Goal: Complete application form

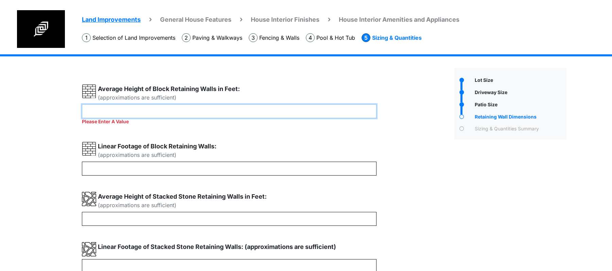
click at [279, 108] on input "*" at bounding box center [229, 111] width 295 height 14
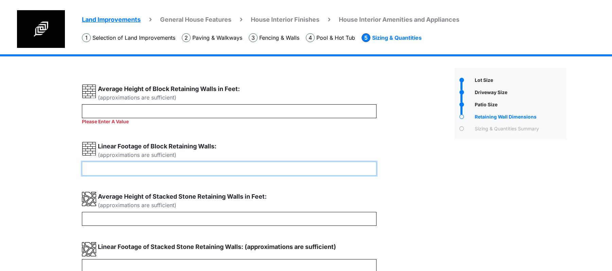
click at [254, 164] on input "number" at bounding box center [229, 169] width 295 height 14
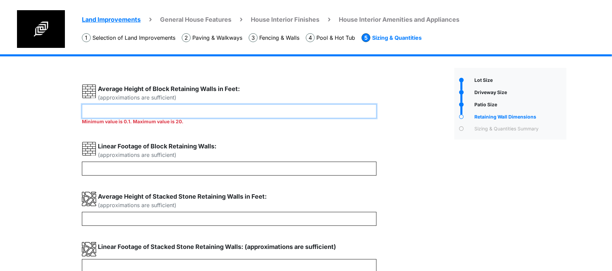
click at [195, 105] on input "**" at bounding box center [229, 111] width 295 height 14
type input "*"
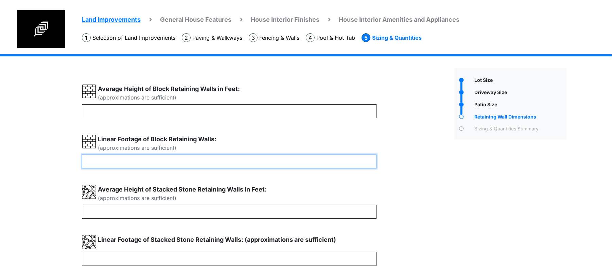
click at [210, 171] on div "(approximations are sufficient) * Remove it" at bounding box center [266, 206] width 368 height 245
type input "**"
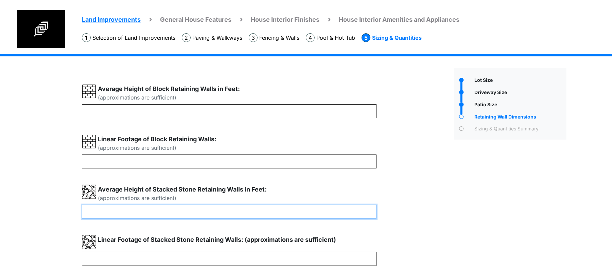
click at [190, 211] on input "number" at bounding box center [229, 212] width 295 height 14
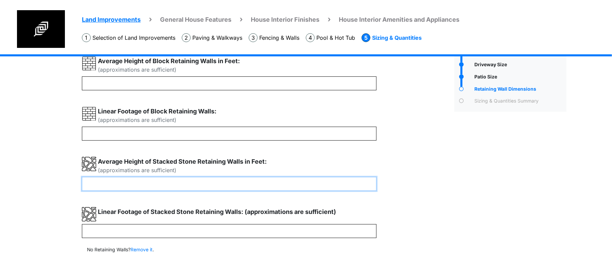
scroll to position [60, 0]
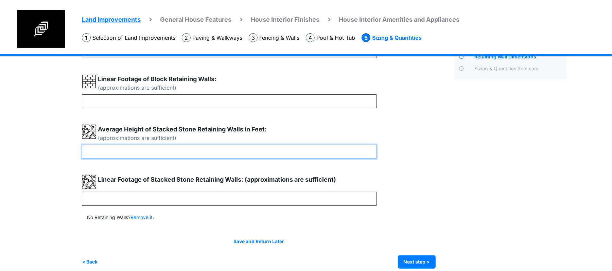
type input "*"
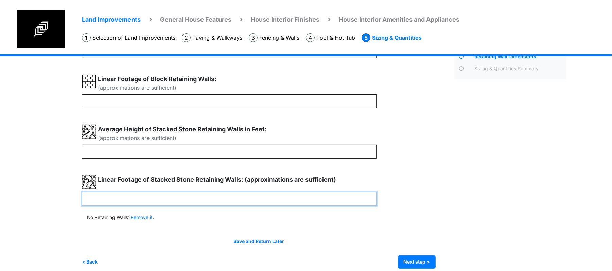
click at [173, 199] on input "number" at bounding box center [229, 199] width 295 height 14
type input "**"
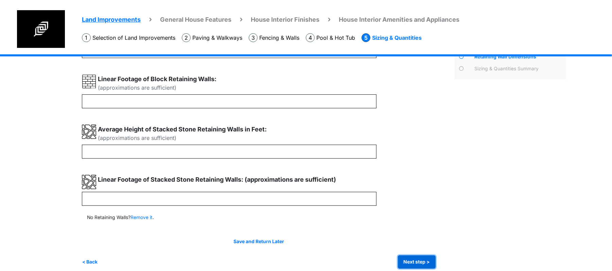
type input "**"
click at [421, 262] on button "Next step >" at bounding box center [417, 262] width 38 height 13
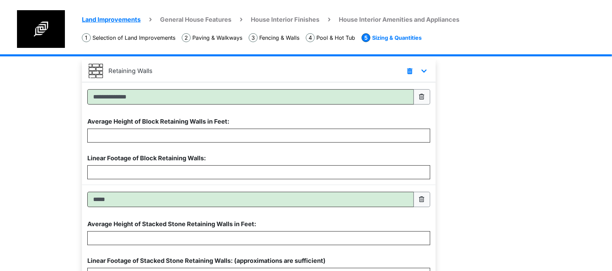
scroll to position [414, 0]
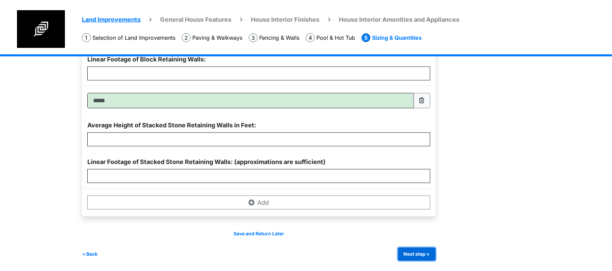
click at [414, 252] on button "Next step >" at bounding box center [417, 254] width 38 height 13
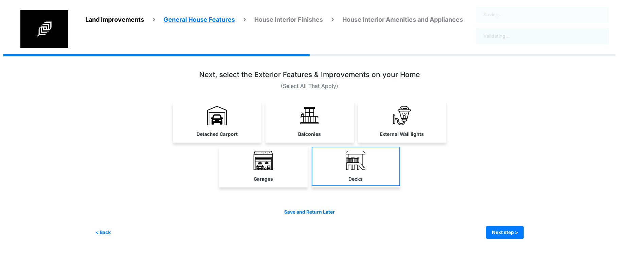
scroll to position [0, 0]
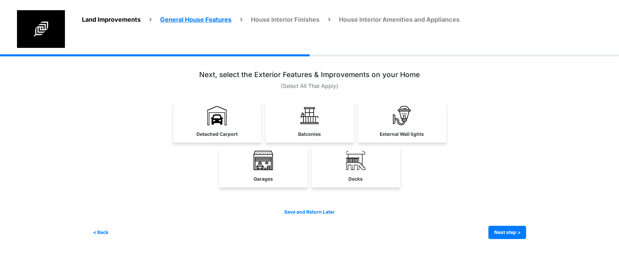
click at [297, 137] on link "Balconies" at bounding box center [310, 121] width 88 height 39
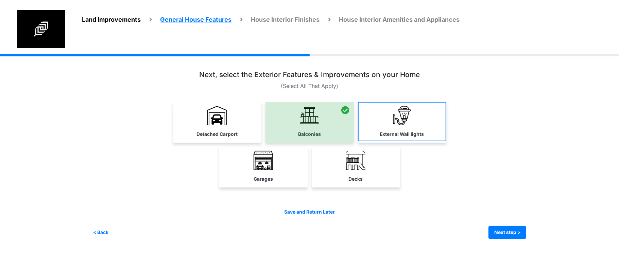
click at [405, 131] on label "External Wall lights" at bounding box center [402, 134] width 44 height 7
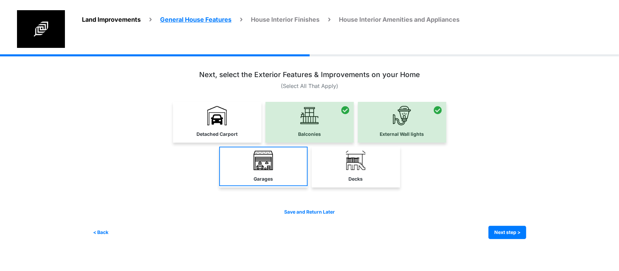
click at [267, 177] on label "Garages" at bounding box center [263, 179] width 19 height 7
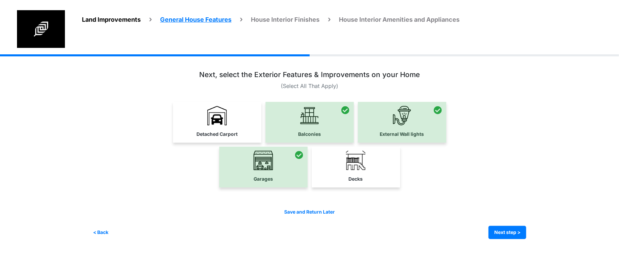
click at [414, 215] on div "Save and Return Later" at bounding box center [310, 212] width 434 height 7
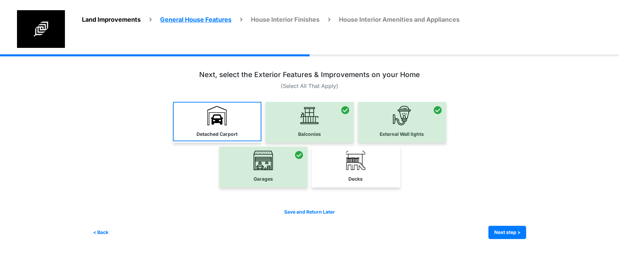
click at [230, 119] on link "Detached Carport" at bounding box center [217, 121] width 88 height 39
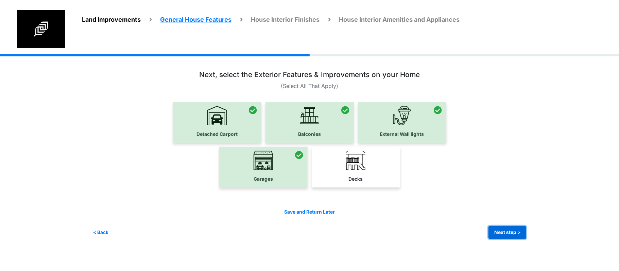
click at [501, 235] on button "Next step >" at bounding box center [508, 232] width 38 height 13
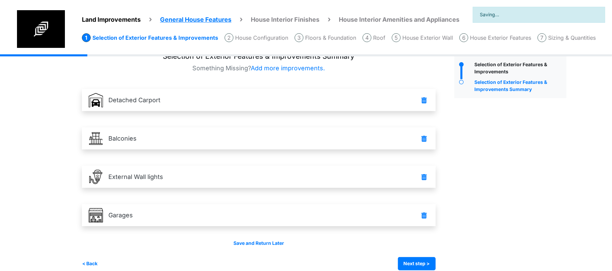
scroll to position [25, 0]
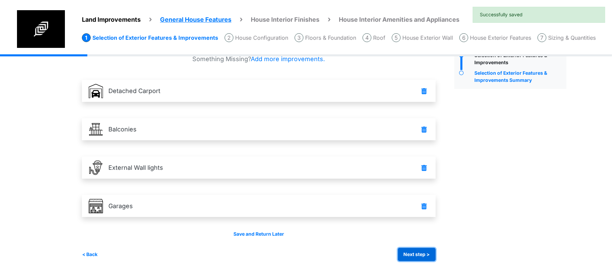
click at [424, 256] on button "Next step >" at bounding box center [417, 254] width 38 height 13
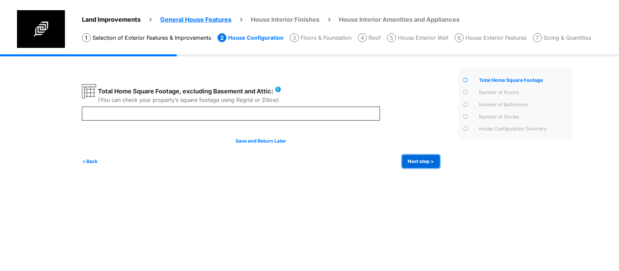
click at [418, 162] on button "Next step >" at bounding box center [421, 161] width 38 height 13
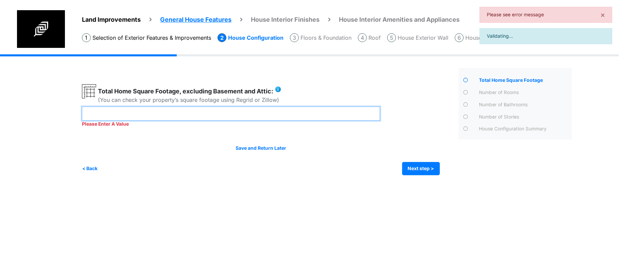
click at [310, 112] on input "number" at bounding box center [231, 114] width 298 height 14
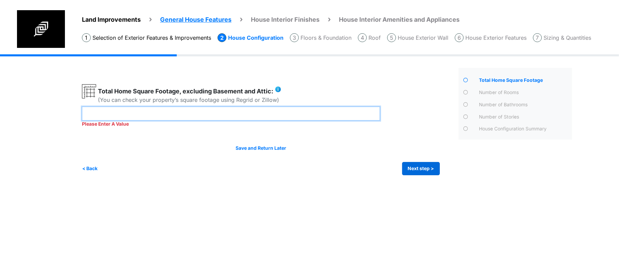
type input "****"
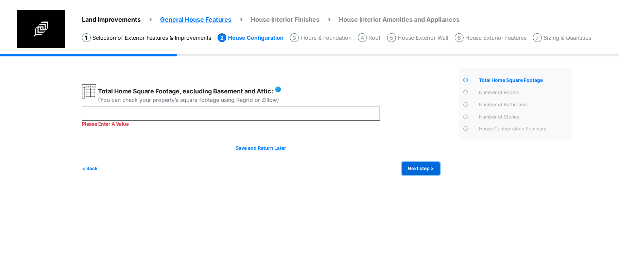
click at [423, 170] on div "Irrigation Flag pole" at bounding box center [329, 119] width 495 height 131
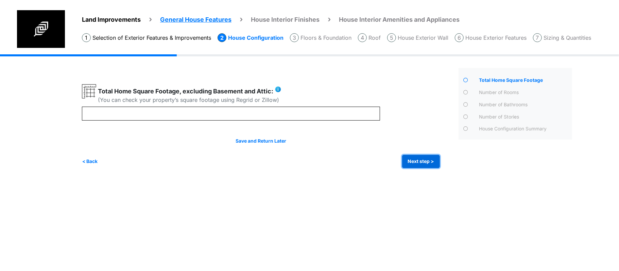
click at [424, 157] on button "Next step >" at bounding box center [421, 161] width 38 height 13
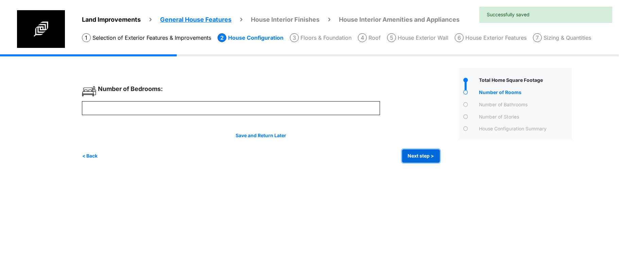
click at [424, 157] on button "Next step >" at bounding box center [421, 156] width 38 height 13
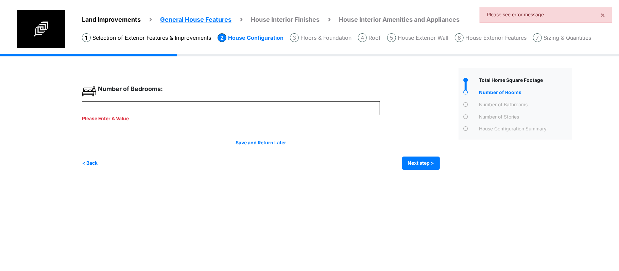
click at [272, 115] on div "Please Enter A Value" at bounding box center [231, 111] width 298 height 21
click at [275, 107] on input "number" at bounding box center [231, 108] width 298 height 14
click at [275, 108] on input "number" at bounding box center [231, 108] width 298 height 14
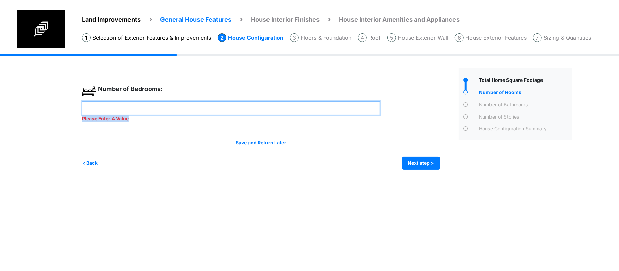
click at [275, 108] on input "number" at bounding box center [231, 108] width 298 height 14
click at [309, 159] on div "< Back Next step > Save and submit" at bounding box center [261, 163] width 358 height 13
click at [310, 118] on div "Please Enter A Value" at bounding box center [231, 111] width 298 height 21
click at [310, 112] on input "number" at bounding box center [231, 108] width 298 height 14
type input "*"
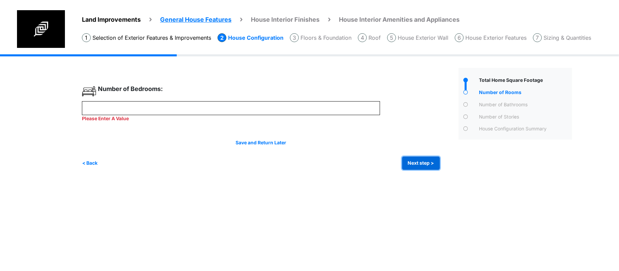
click at [421, 158] on button "Next step >" at bounding box center [421, 163] width 38 height 13
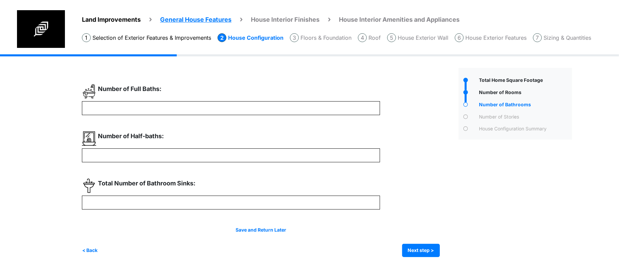
click at [416, 164] on div at bounding box center [268, 170] width 372 height 173
click at [537, 180] on div "Total Home Square Footage" at bounding box center [516, 162] width 124 height 189
click at [223, 103] on input "number" at bounding box center [231, 108] width 298 height 14
type input "*"
click at [263, 153] on input "number" at bounding box center [231, 156] width 298 height 14
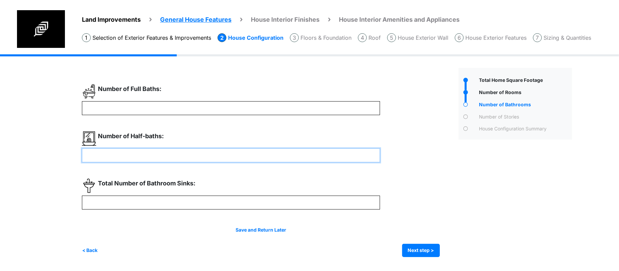
type input "*"
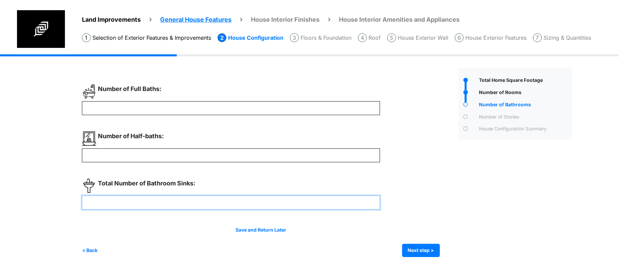
click at [216, 199] on input "number" at bounding box center [231, 203] width 298 height 14
type input "*"
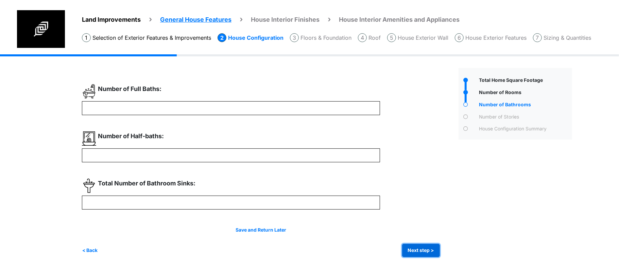
click at [424, 254] on button "Next step >" at bounding box center [421, 250] width 38 height 13
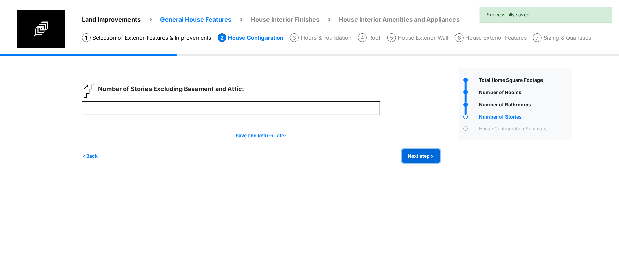
click at [414, 155] on button "Next step >" at bounding box center [421, 156] width 38 height 13
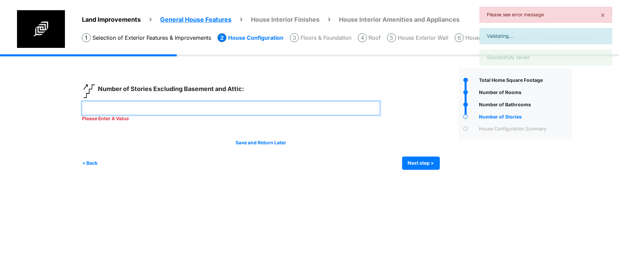
click at [335, 107] on input "number" at bounding box center [231, 108] width 298 height 14
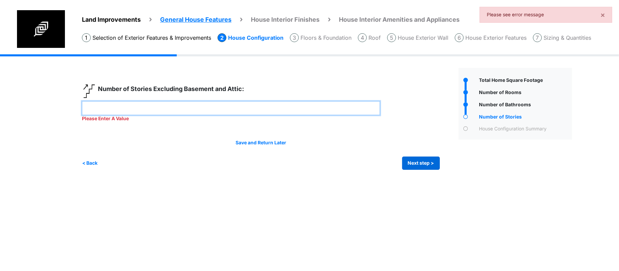
type input "*"
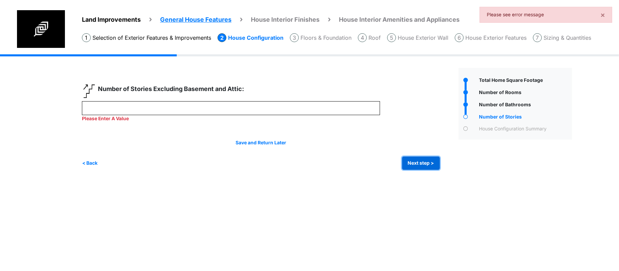
click at [410, 161] on button "Next step >" at bounding box center [421, 163] width 38 height 13
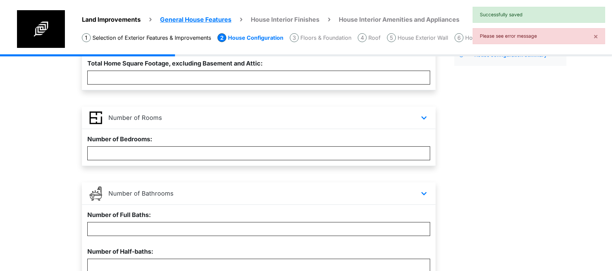
scroll to position [249, 0]
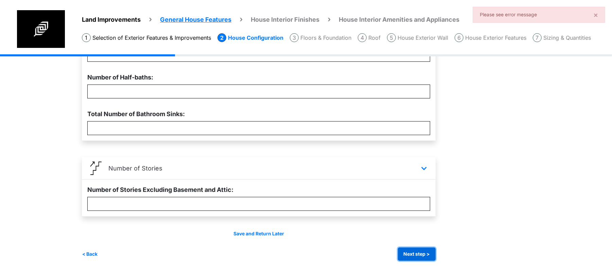
click at [408, 253] on button "Next step >" at bounding box center [417, 254] width 38 height 13
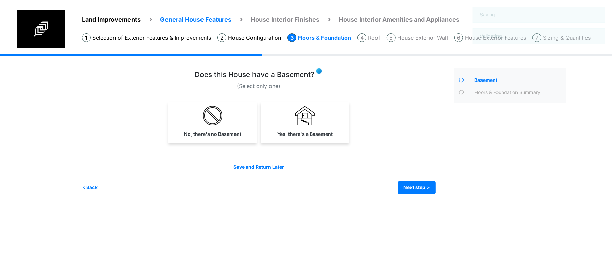
scroll to position [0, 0]
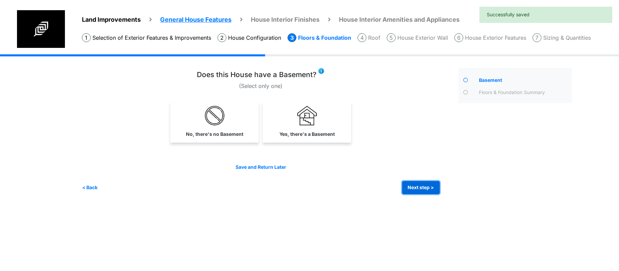
click at [403, 189] on button "Next step >" at bounding box center [421, 187] width 38 height 13
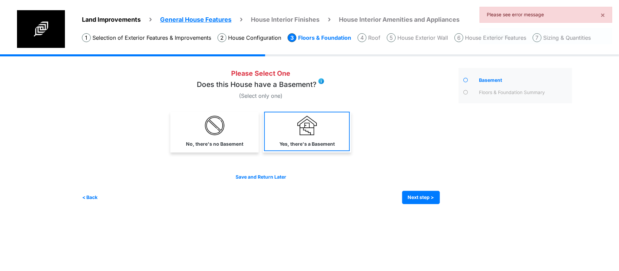
click at [331, 146] on label "Yes, there's a Basement" at bounding box center [307, 144] width 55 height 7
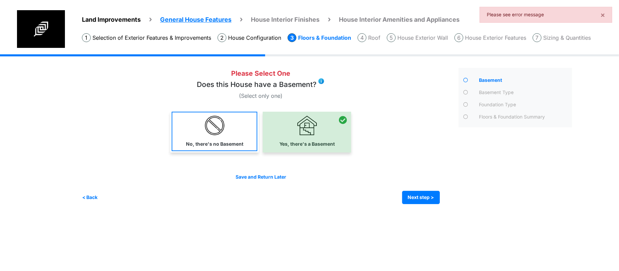
click at [199, 141] on label "No, there's no Basement" at bounding box center [214, 144] width 57 height 7
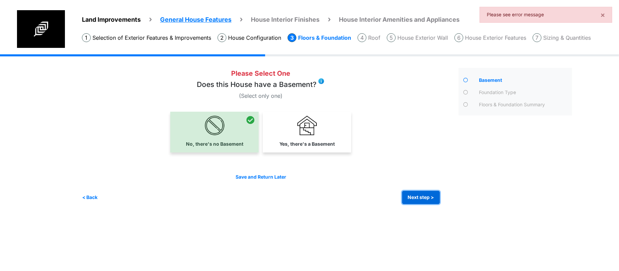
click at [433, 205] on div "Irrigation Flag pole" at bounding box center [329, 134] width 495 height 160
click at [426, 197] on button "Next step >" at bounding box center [421, 197] width 38 height 13
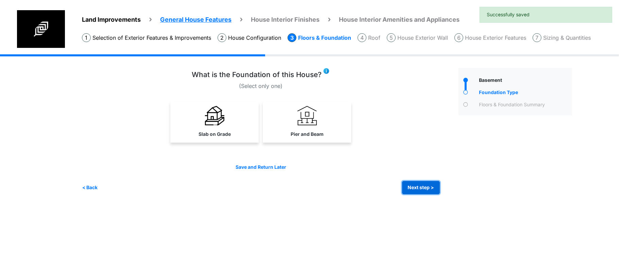
click at [423, 182] on button "Next step >" at bounding box center [421, 187] width 38 height 13
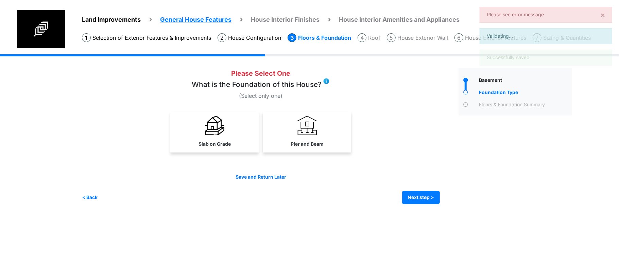
click at [286, 152] on div "Pier and Beam" at bounding box center [307, 132] width 88 height 41
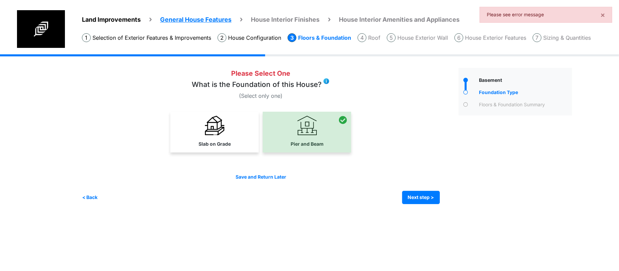
click at [204, 155] on div at bounding box center [261, 134] width 358 height 45
click at [243, 145] on link "Slab on Grade" at bounding box center [215, 131] width 86 height 39
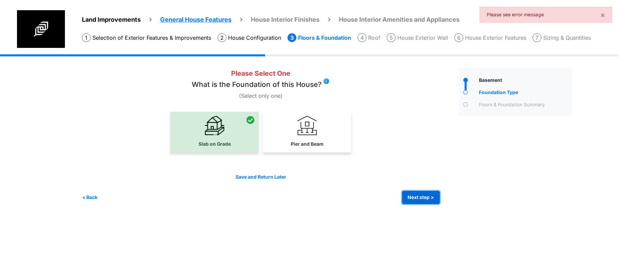
click at [426, 196] on button "Next step >" at bounding box center [421, 197] width 38 height 13
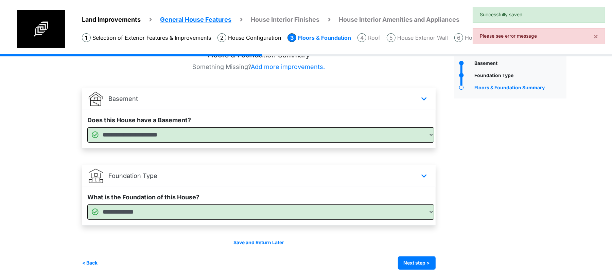
scroll to position [26, 0]
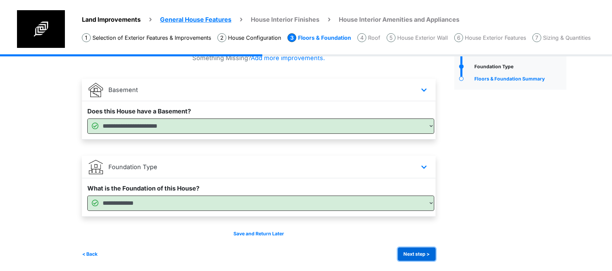
click at [427, 249] on button "Next step >" at bounding box center [417, 254] width 38 height 13
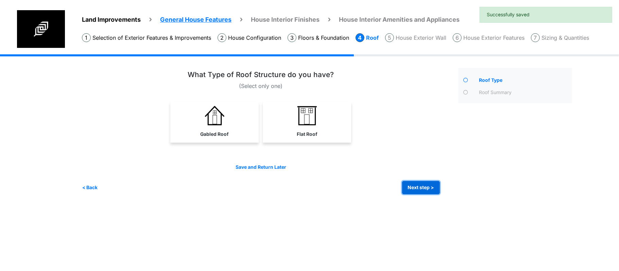
click at [409, 187] on button "Next step >" at bounding box center [421, 187] width 38 height 13
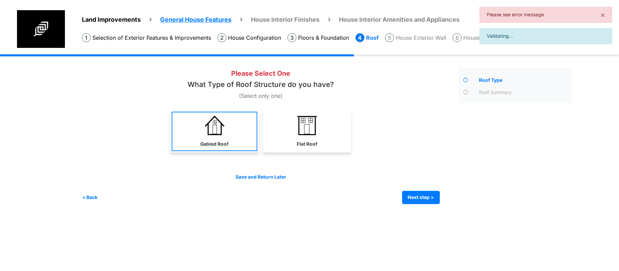
click at [242, 148] on link "Gabled Roof" at bounding box center [215, 131] width 86 height 39
select select "*"
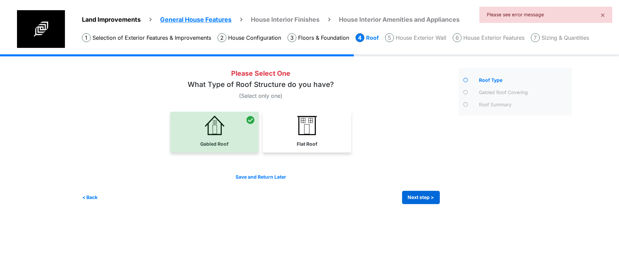
drag, startPoint x: 446, startPoint y: 196, endPoint x: 415, endPoint y: 200, distance: 30.6
click at [446, 196] on div "Please Select One" at bounding box center [268, 136] width 372 height 136
click at [415, 200] on button "Next step >" at bounding box center [421, 197] width 38 height 13
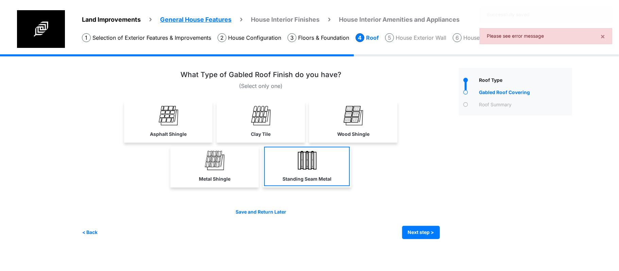
drag, startPoint x: 253, startPoint y: 134, endPoint x: 275, endPoint y: 162, distance: 35.4
click at [253, 133] on label "Clay Tile" at bounding box center [261, 134] width 20 height 7
select select "*"
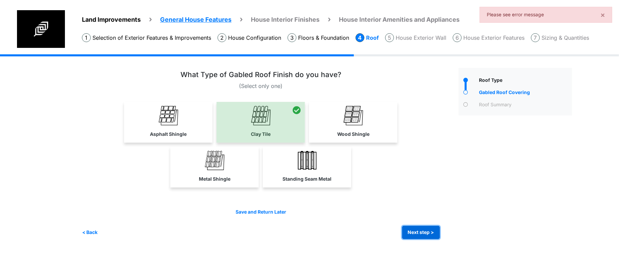
click at [422, 228] on button "Next step >" at bounding box center [421, 232] width 38 height 13
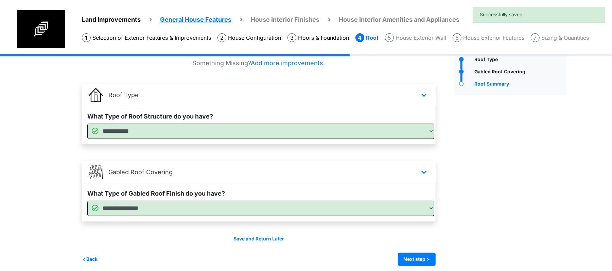
scroll to position [26, 0]
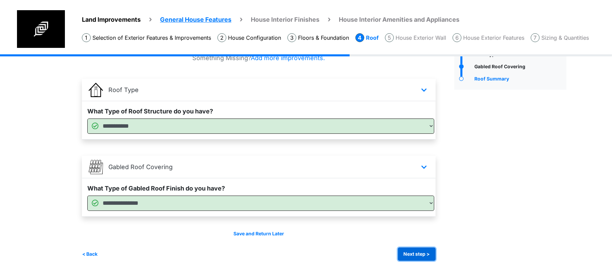
click at [420, 254] on button "Next step >" at bounding box center [417, 254] width 38 height 13
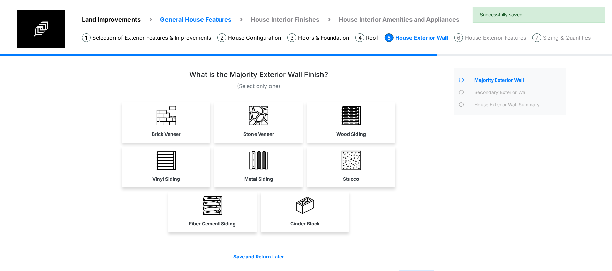
scroll to position [23, 0]
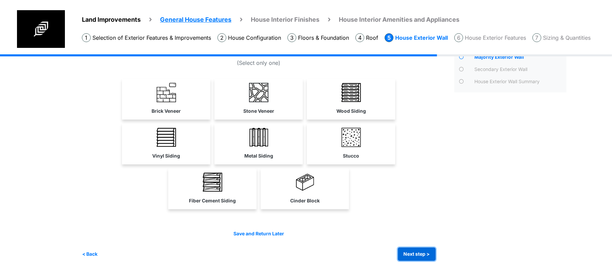
click at [427, 257] on button "Next step >" at bounding box center [417, 254] width 38 height 13
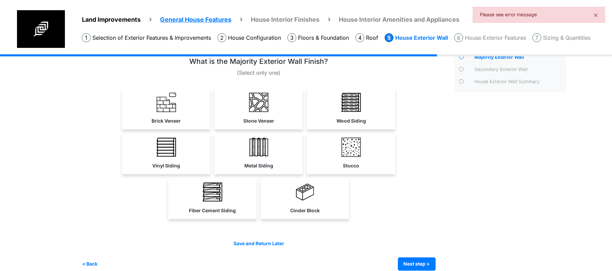
click at [339, 111] on link "Wood Siding" at bounding box center [351, 108] width 86 height 39
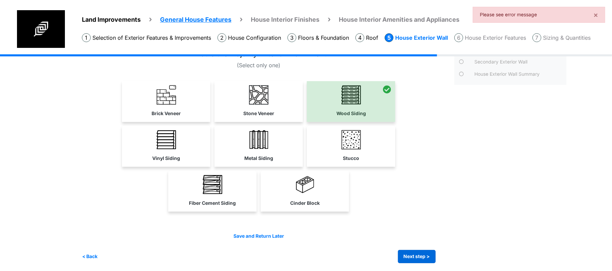
scroll to position [33, 0]
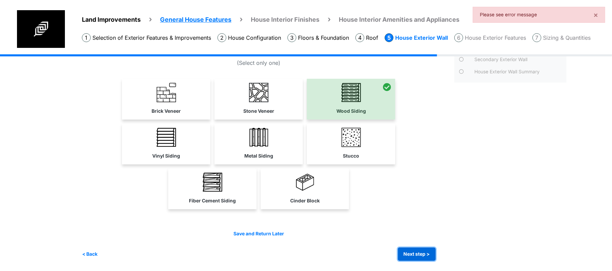
click at [433, 253] on button "Next step >" at bounding box center [417, 254] width 38 height 13
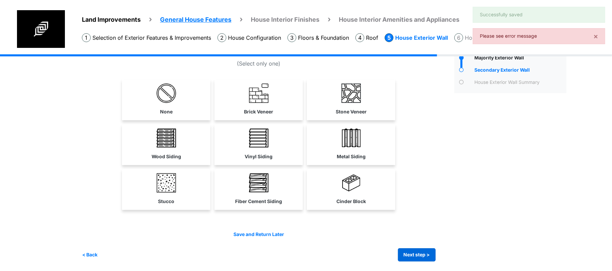
scroll to position [23, 0]
click at [431, 252] on button "Next step >" at bounding box center [417, 254] width 38 height 13
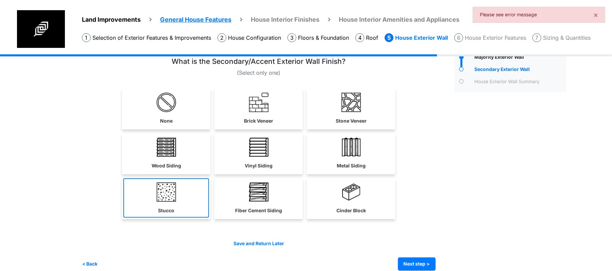
click at [192, 201] on link "Stucco" at bounding box center [166, 198] width 86 height 39
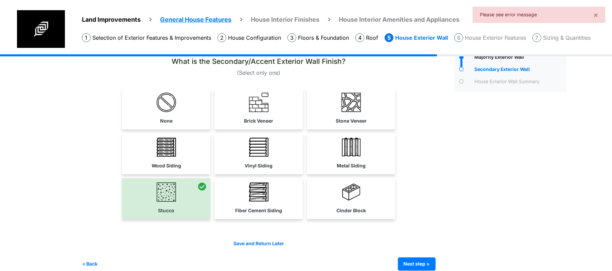
click at [420, 256] on div "Save and Return Later < Back Next step > Save and submit" at bounding box center [259, 255] width 354 height 31
drag, startPoint x: 419, startPoint y: 264, endPoint x: 414, endPoint y: 257, distance: 8.7
click at [419, 264] on button "Next step >" at bounding box center [417, 264] width 38 height 13
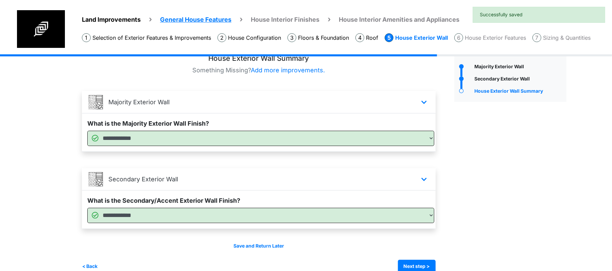
scroll to position [26, 0]
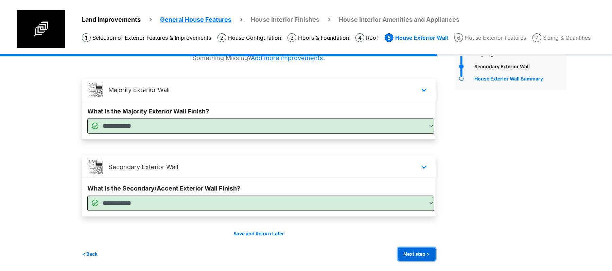
click at [420, 253] on button "Next step >" at bounding box center [417, 254] width 38 height 13
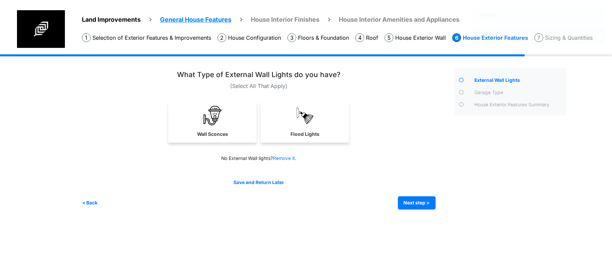
scroll to position [0, 0]
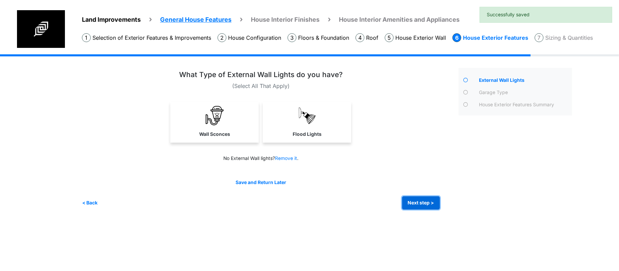
click at [423, 208] on button "Next step >" at bounding box center [421, 203] width 38 height 13
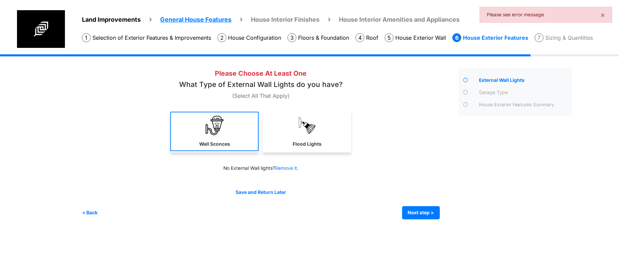
click at [256, 146] on link "Wall Sconces" at bounding box center [214, 131] width 88 height 39
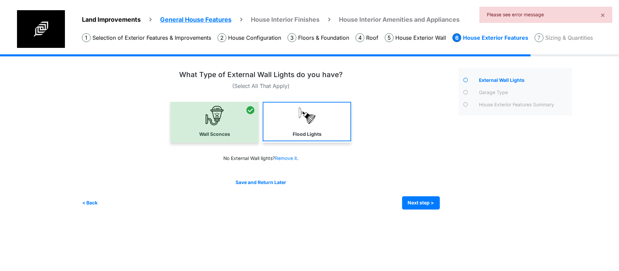
click at [291, 131] on link "Flood Lights" at bounding box center [307, 121] width 88 height 39
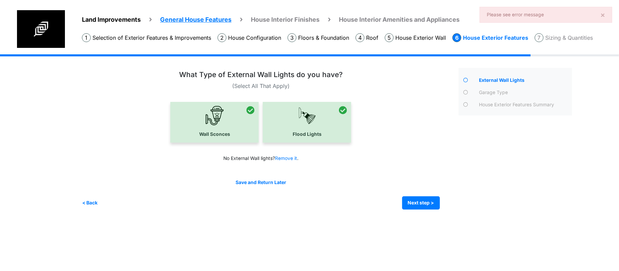
click at [408, 195] on div "Save and Return Later < Back Next step > Save and submit" at bounding box center [261, 194] width 358 height 31
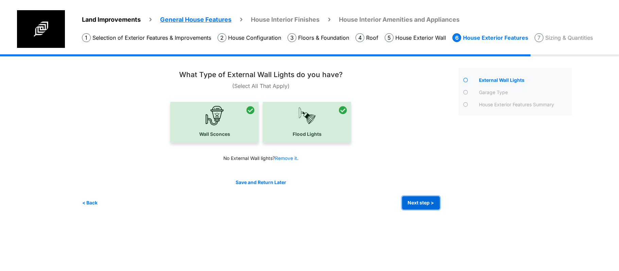
click at [410, 199] on button "Next step >" at bounding box center [421, 203] width 38 height 13
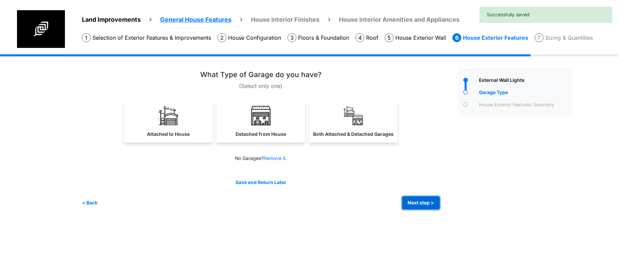
click at [410, 199] on button "Next step >" at bounding box center [421, 203] width 38 height 13
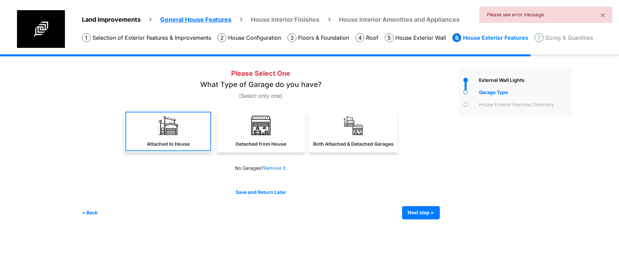
click at [166, 143] on label "Attached to House" at bounding box center [168, 144] width 43 height 7
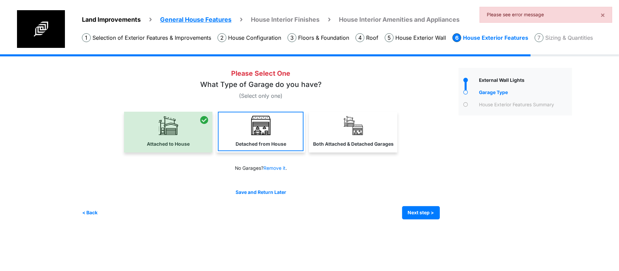
click at [229, 142] on link "Detached from House" at bounding box center [261, 131] width 86 height 39
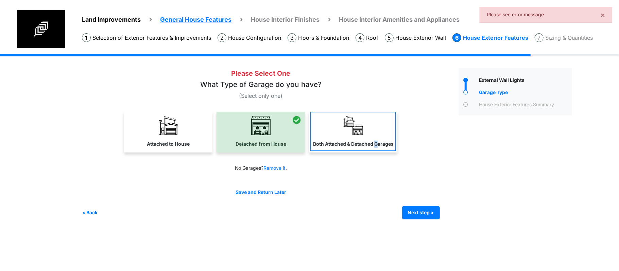
click at [377, 132] on link "Both Attached & Detached Garages" at bounding box center [353, 131] width 86 height 39
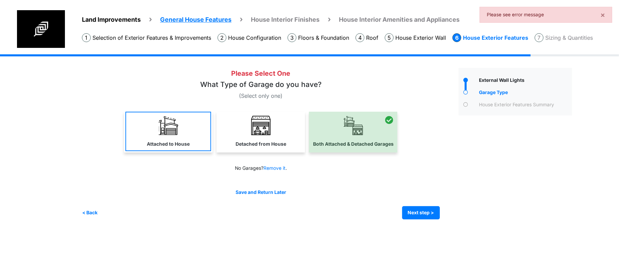
click at [186, 134] on link "Attached to House" at bounding box center [168, 131] width 86 height 39
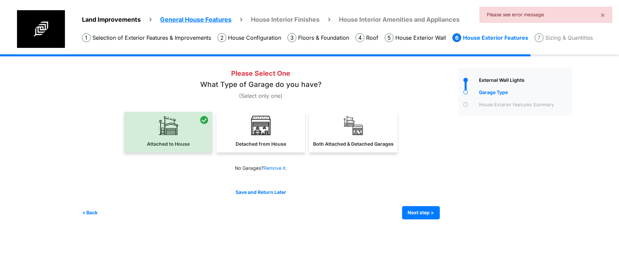
drag, startPoint x: 277, startPoint y: 140, endPoint x: 334, endPoint y: 160, distance: 60.3
click at [278, 141] on label "Detached from House" at bounding box center [261, 144] width 51 height 7
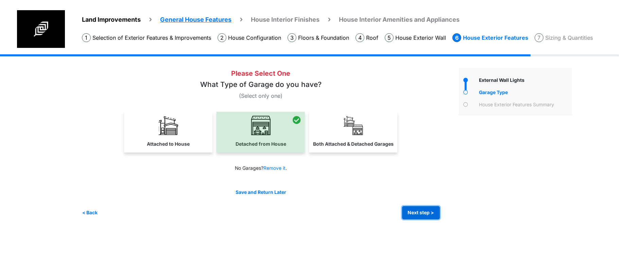
click at [423, 214] on button "Next step >" at bounding box center [421, 212] width 38 height 13
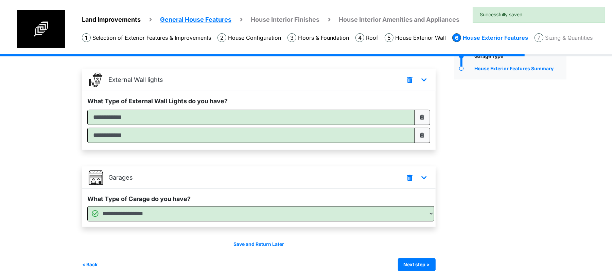
scroll to position [47, 0]
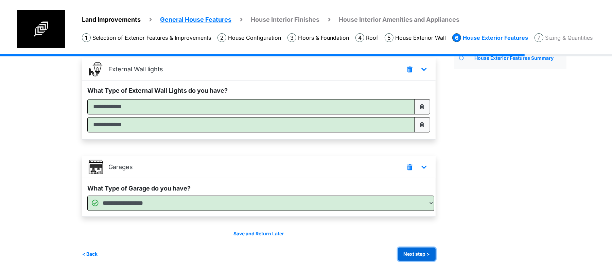
click at [412, 253] on button "Next step >" at bounding box center [417, 254] width 38 height 13
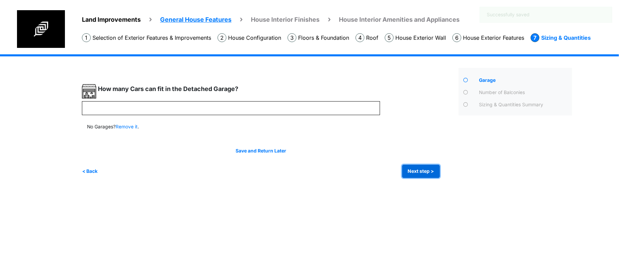
click at [406, 173] on button "Next step >" at bounding box center [421, 171] width 38 height 13
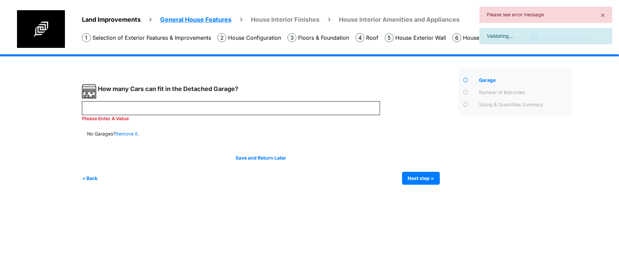
click at [249, 100] on div "How many Cars can fit in the Detached Garage?" at bounding box center [231, 92] width 298 height 17
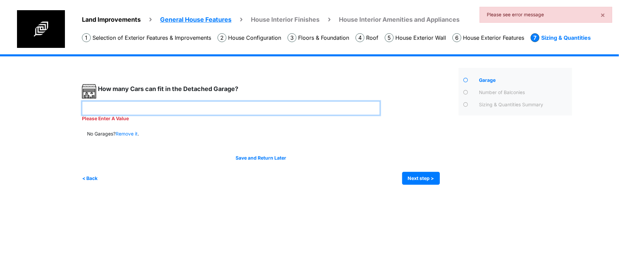
click at [250, 105] on input "number" at bounding box center [231, 108] width 298 height 14
type input "*"
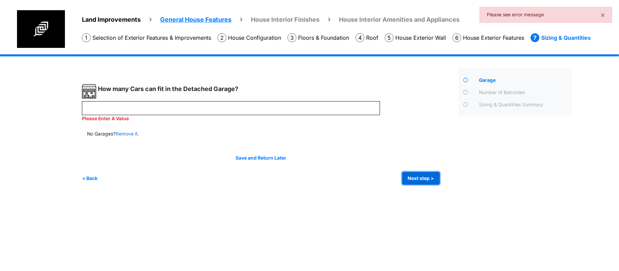
type input "*"
click at [422, 176] on button "Next step >" at bounding box center [421, 178] width 38 height 13
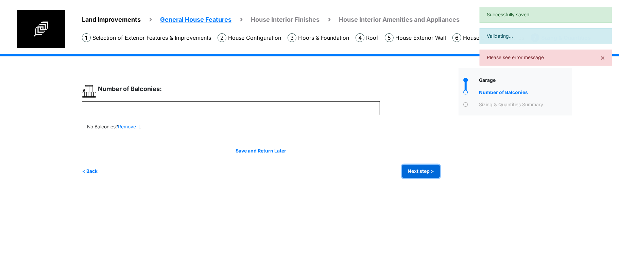
click at [422, 173] on button "Next step >" at bounding box center [421, 171] width 38 height 13
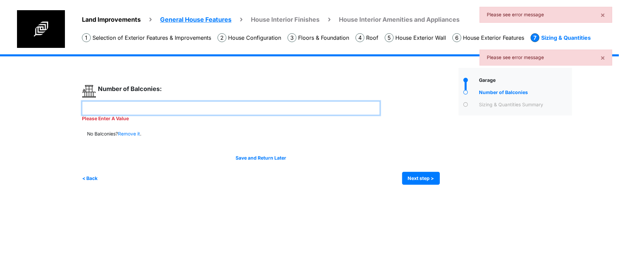
click at [290, 115] on div "Please Enter A Value" at bounding box center [231, 111] width 298 height 21
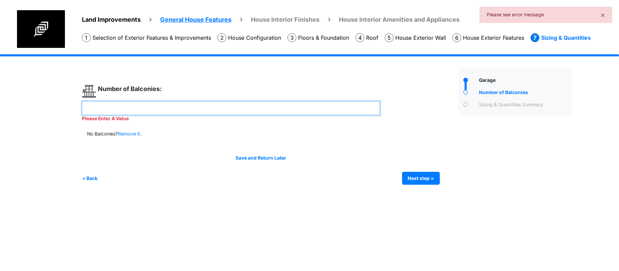
click at [291, 114] on input "number" at bounding box center [231, 108] width 298 height 14
type input "*"
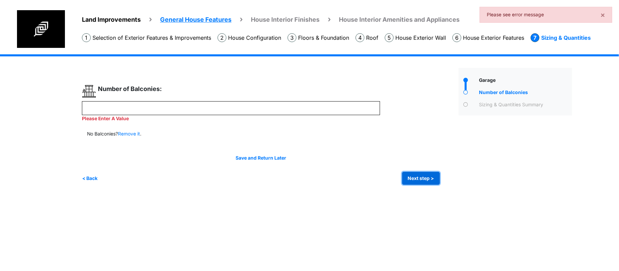
type input "*"
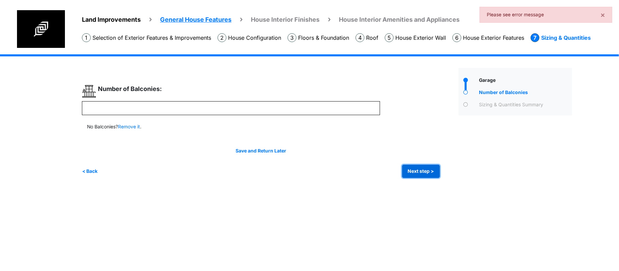
click at [416, 178] on button "Next step >" at bounding box center [421, 171] width 38 height 13
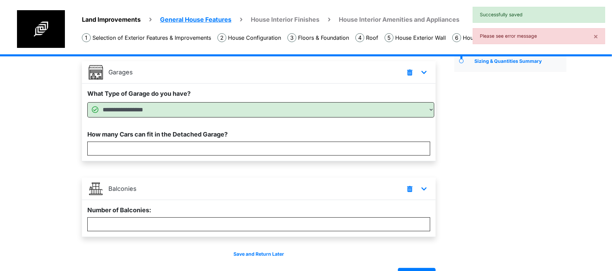
scroll to position [64, 0]
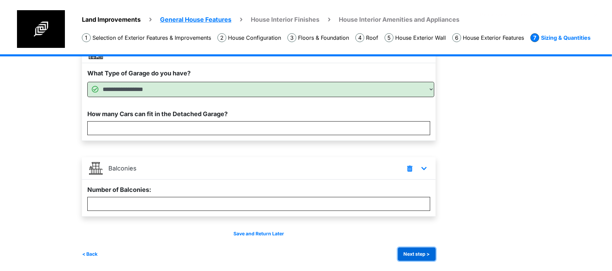
click at [419, 254] on button "Next step >" at bounding box center [417, 254] width 38 height 13
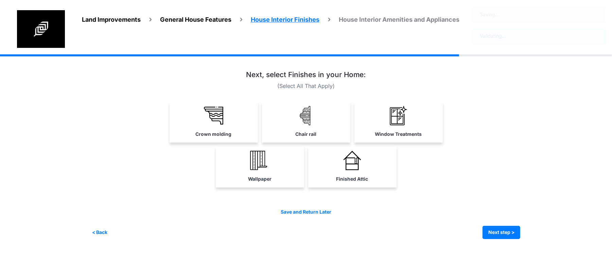
scroll to position [0, 0]
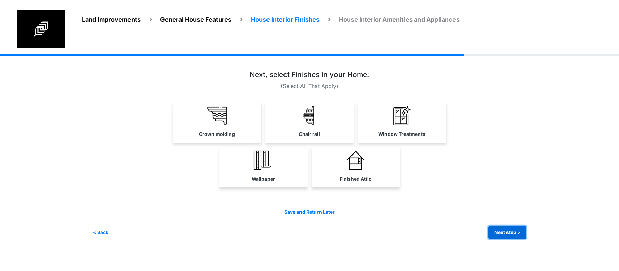
click at [499, 231] on button "Next step >" at bounding box center [508, 232] width 38 height 13
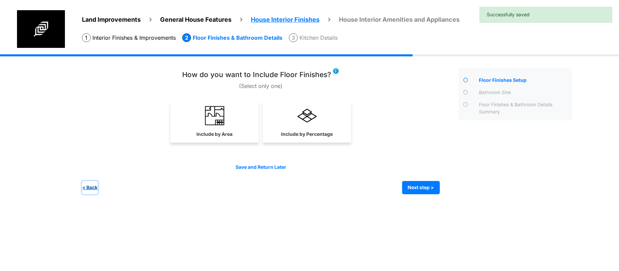
click at [94, 188] on button "< Back" at bounding box center [90, 187] width 16 height 13
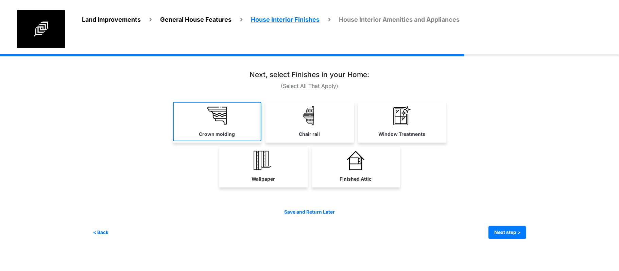
click at [211, 136] on label "Crown molding" at bounding box center [217, 134] width 36 height 7
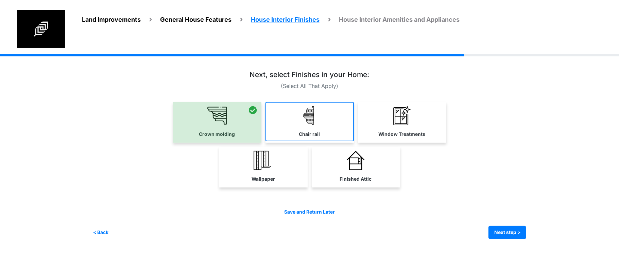
click at [328, 123] on link "Chair rail" at bounding box center [310, 121] width 88 height 39
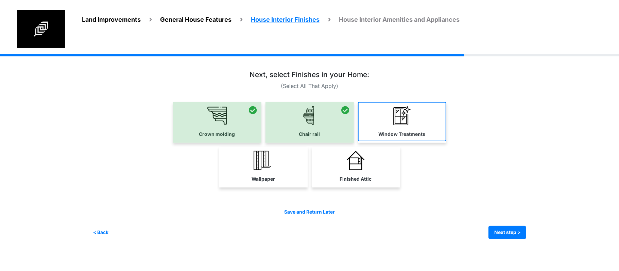
click at [415, 130] on link "Window Treatments" at bounding box center [402, 121] width 88 height 39
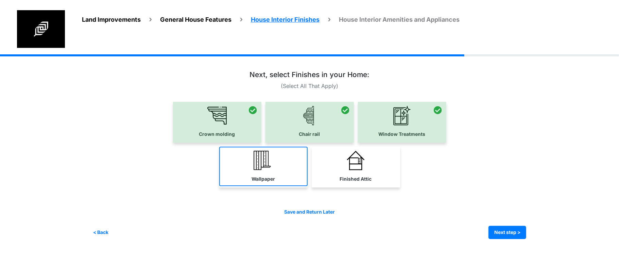
click at [275, 164] on link "Wallpaper" at bounding box center [263, 166] width 88 height 39
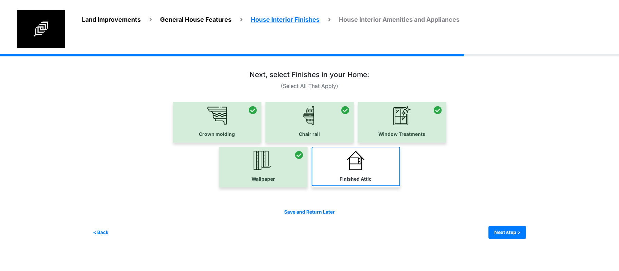
click at [371, 167] on link "Finished Attic" at bounding box center [356, 166] width 88 height 39
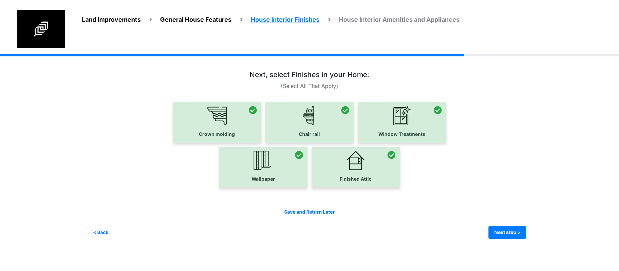
click at [353, 163] on div at bounding box center [356, 167] width 88 height 41
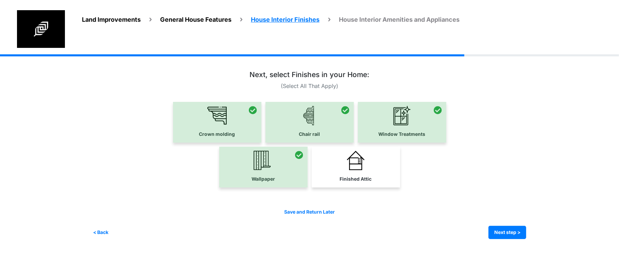
click at [509, 224] on div "Save and Return Later < Back Next step > Save and submit" at bounding box center [310, 224] width 434 height 31
click at [506, 233] on button "Next step >" at bounding box center [508, 232] width 38 height 13
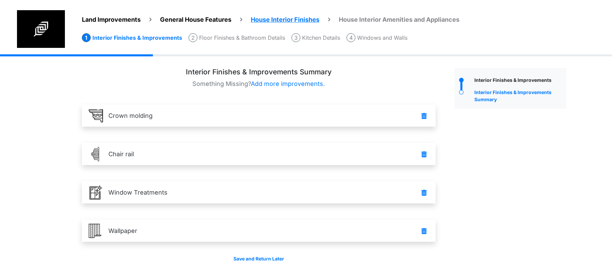
scroll to position [25, 0]
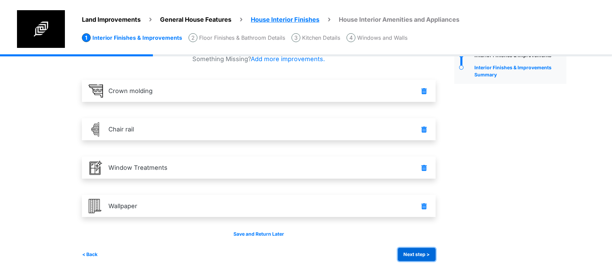
click at [436, 255] on button "Next step >" at bounding box center [417, 254] width 38 height 13
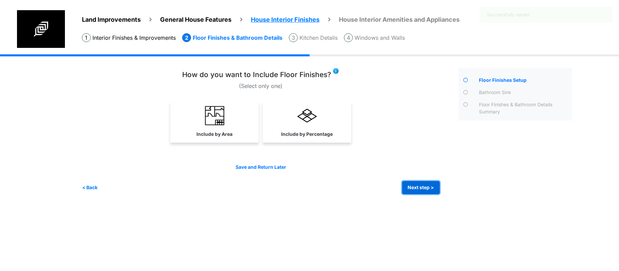
click at [431, 191] on button "Next step >" at bounding box center [421, 187] width 38 height 13
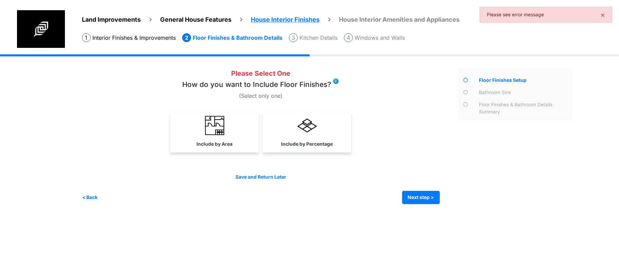
drag, startPoint x: 282, startPoint y: 138, endPoint x: 359, endPoint y: 169, distance: 83.6
click at [285, 139] on link "Include by Percentage" at bounding box center [307, 131] width 86 height 39
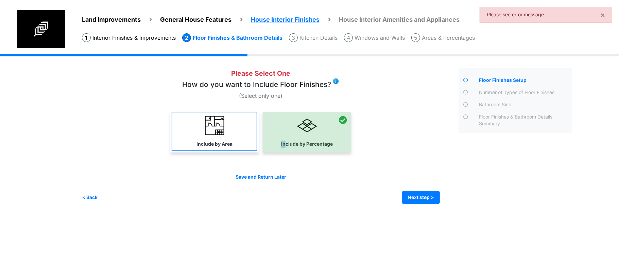
click at [216, 130] on img at bounding box center [214, 125] width 19 height 19
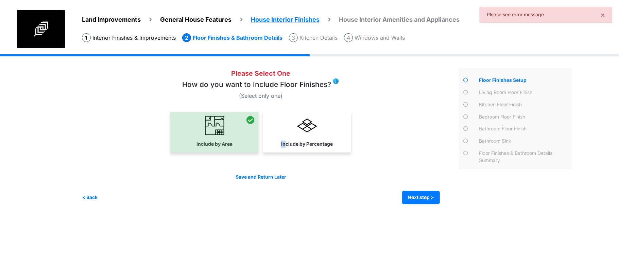
click at [310, 131] on img at bounding box center [307, 125] width 19 height 19
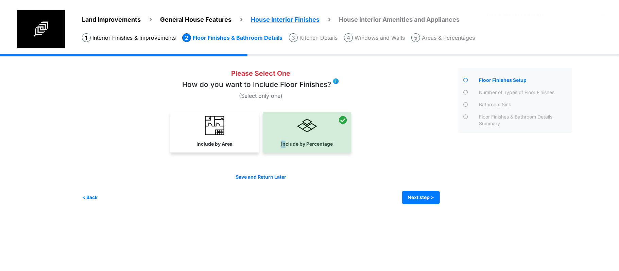
click at [420, 188] on div "Save and Return Later < Back Next step > Save and submit" at bounding box center [261, 189] width 358 height 31
click at [419, 200] on button "Next step >" at bounding box center [421, 197] width 38 height 13
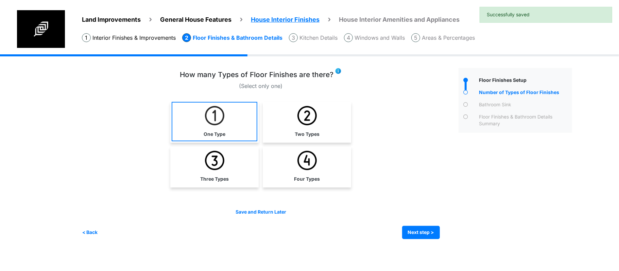
click at [255, 127] on link "One Type" at bounding box center [215, 121] width 86 height 39
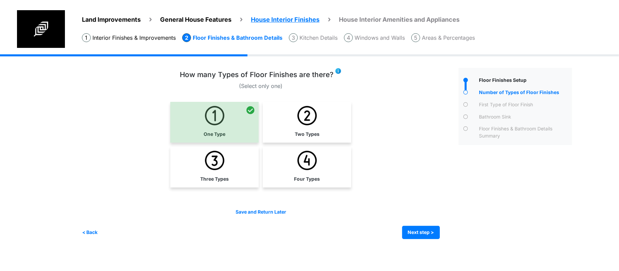
click at [303, 129] on link "Two Types" at bounding box center [307, 121] width 86 height 39
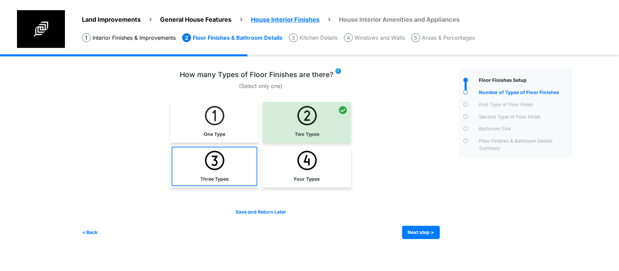
click at [222, 173] on link "Three Types" at bounding box center [215, 166] width 86 height 39
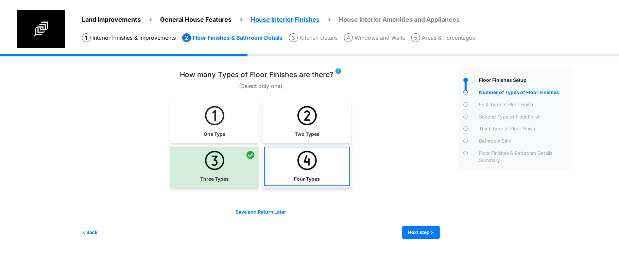
click at [318, 175] on link "Four Types" at bounding box center [307, 166] width 86 height 39
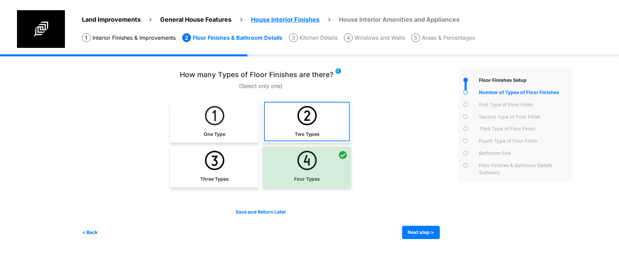
click at [301, 110] on img at bounding box center [307, 115] width 19 height 19
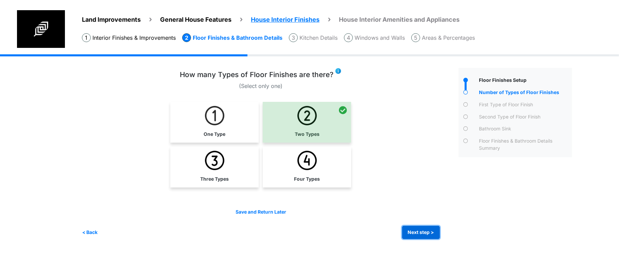
click at [419, 234] on button "Next step >" at bounding box center [421, 232] width 38 height 13
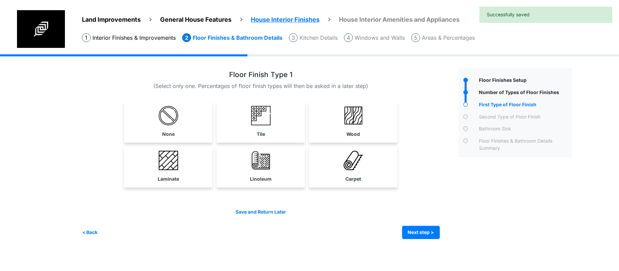
drag, startPoint x: 262, startPoint y: 127, endPoint x: 274, endPoint y: 134, distance: 13.8
click at [262, 127] on link "Tile" at bounding box center [261, 121] width 86 height 39
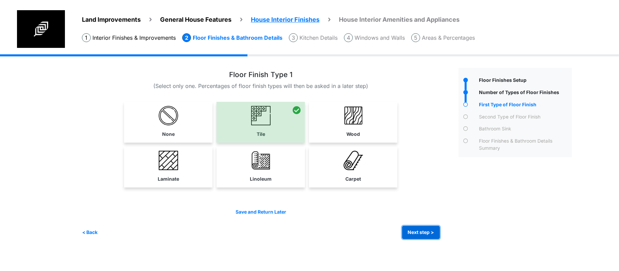
click at [411, 226] on button "Next step >" at bounding box center [421, 232] width 38 height 13
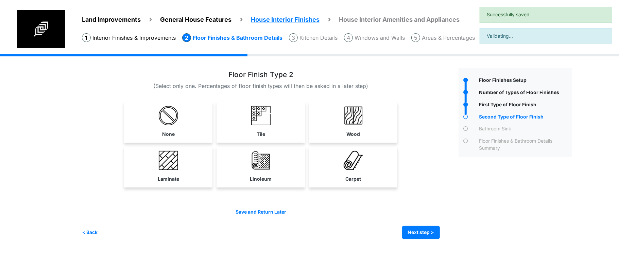
click at [138, 161] on link "Laminate" at bounding box center [168, 166] width 86 height 39
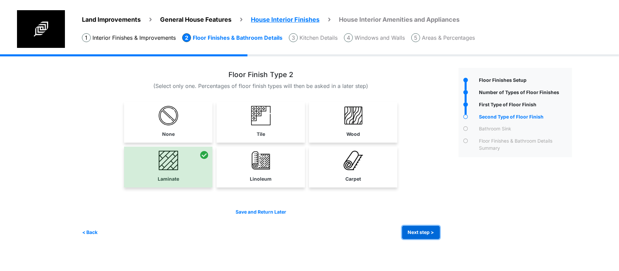
click at [414, 226] on button "Next step >" at bounding box center [421, 232] width 38 height 13
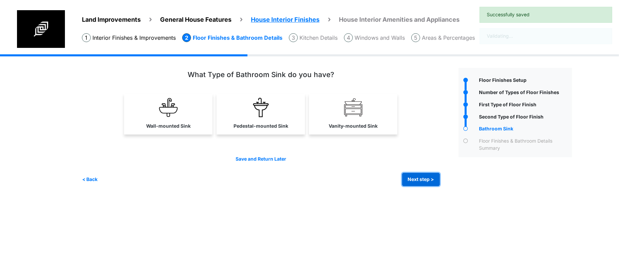
click at [415, 180] on button "Next step >" at bounding box center [421, 179] width 38 height 13
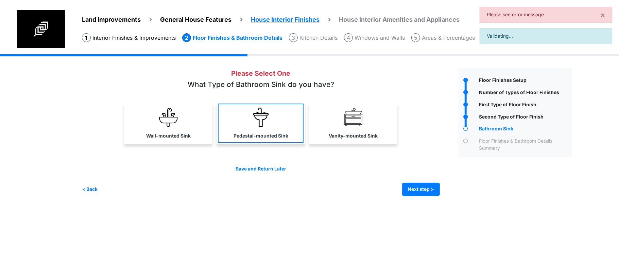
click at [225, 136] on link "Pedestal-mounted Sink" at bounding box center [261, 123] width 86 height 39
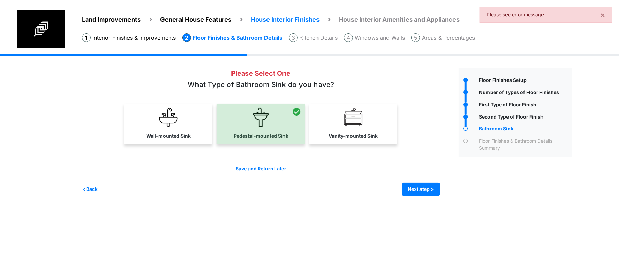
click at [368, 123] on link "Vanity-mounted Sink" at bounding box center [353, 123] width 86 height 39
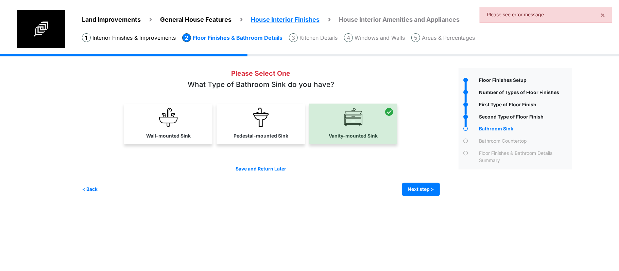
click at [400, 184] on div "< Back Next step > Save and submit" at bounding box center [261, 189] width 358 height 13
drag, startPoint x: 404, startPoint y: 187, endPoint x: 414, endPoint y: 192, distance: 11.3
click at [414, 192] on div "< Back Next step > Save and submit" at bounding box center [261, 189] width 358 height 13
click at [414, 192] on button "Next step >" at bounding box center [421, 189] width 38 height 13
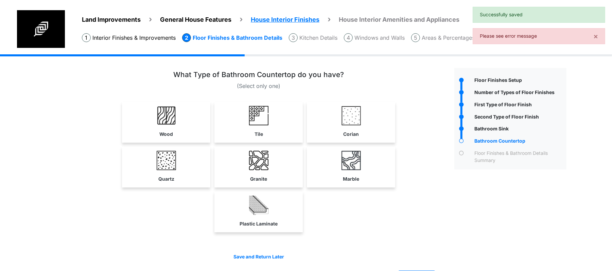
scroll to position [23, 0]
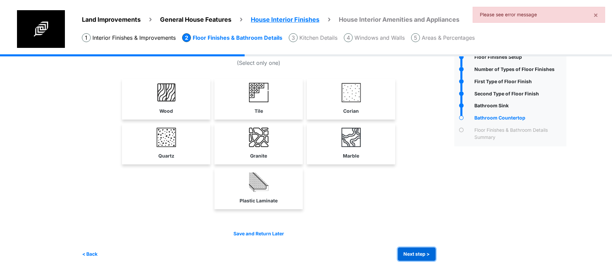
drag, startPoint x: 410, startPoint y: 252, endPoint x: 411, endPoint y: 257, distance: 4.9
click at [411, 254] on button "Next step >" at bounding box center [417, 254] width 38 height 13
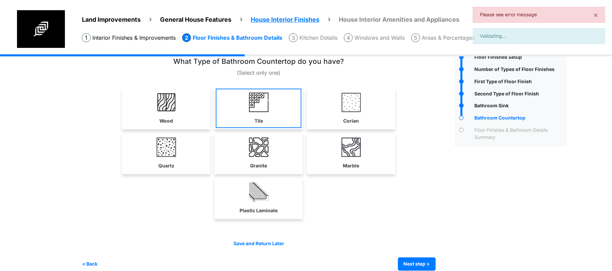
click at [252, 125] on link "Tile" at bounding box center [259, 108] width 86 height 39
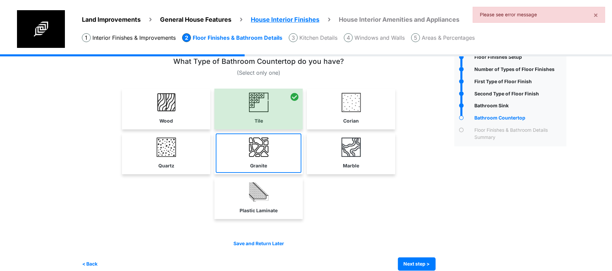
click at [253, 150] on img at bounding box center [258, 147] width 19 height 19
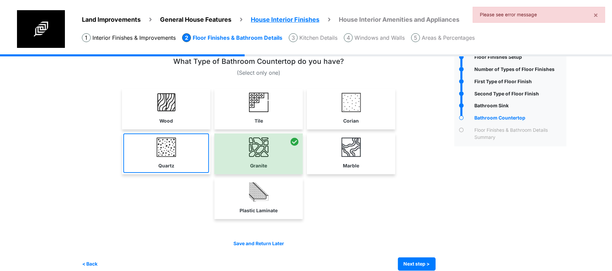
click at [172, 171] on link "Quartz" at bounding box center [166, 153] width 86 height 39
select select "*"
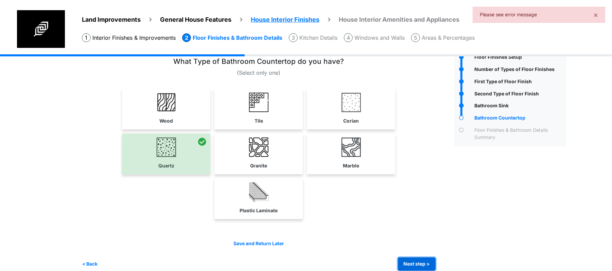
click at [414, 269] on button "Next step >" at bounding box center [417, 264] width 38 height 13
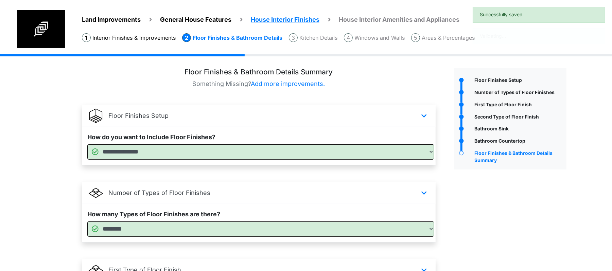
scroll to position [331, 0]
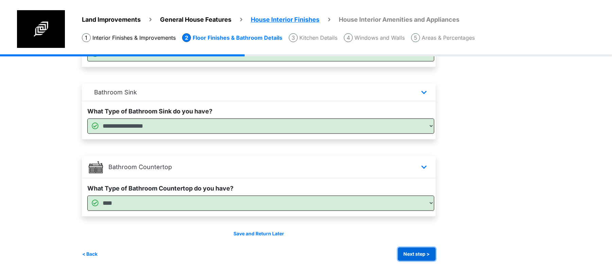
click at [431, 260] on button "Next step >" at bounding box center [417, 254] width 38 height 13
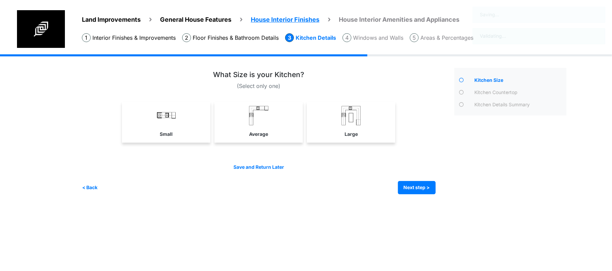
scroll to position [0, 0]
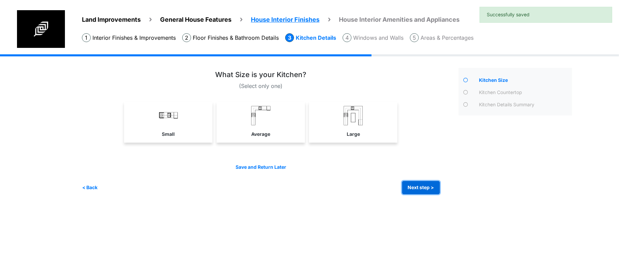
click at [412, 181] on button "Next step >" at bounding box center [421, 187] width 38 height 13
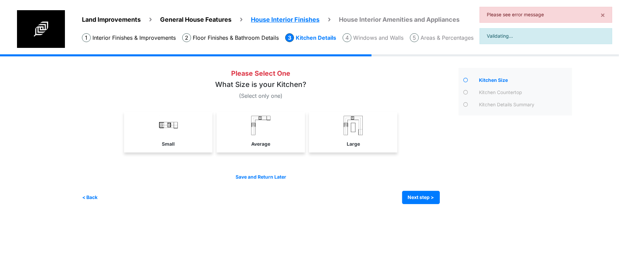
click at [297, 135] on link "Average" at bounding box center [261, 131] width 86 height 39
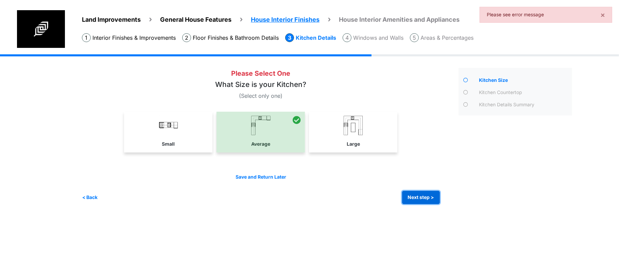
click at [426, 196] on button "Next step >" at bounding box center [421, 197] width 38 height 13
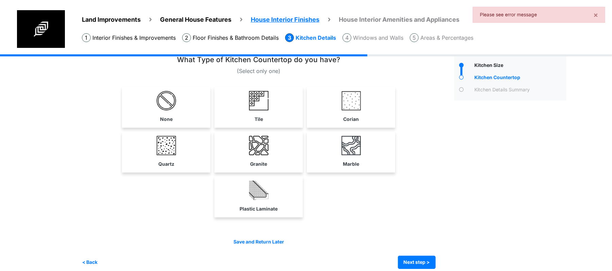
scroll to position [23, 0]
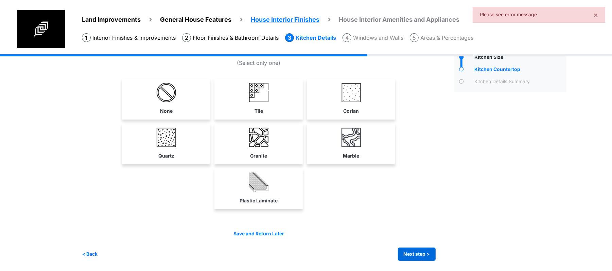
drag, startPoint x: 421, startPoint y: 244, endPoint x: 421, endPoint y: 248, distance: 3.7
click at [421, 244] on div "Save and Return Later < Back Next step > Save and submit" at bounding box center [259, 246] width 354 height 31
click at [421, 256] on button "Next step >" at bounding box center [417, 254] width 38 height 13
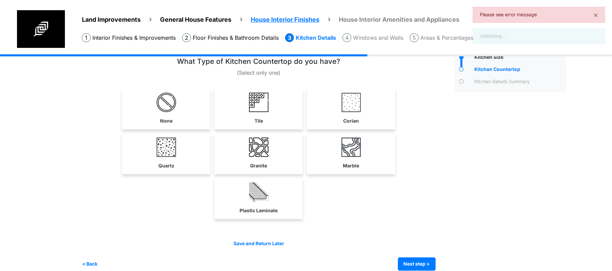
click at [274, 148] on link "Granite" at bounding box center [259, 153] width 86 height 39
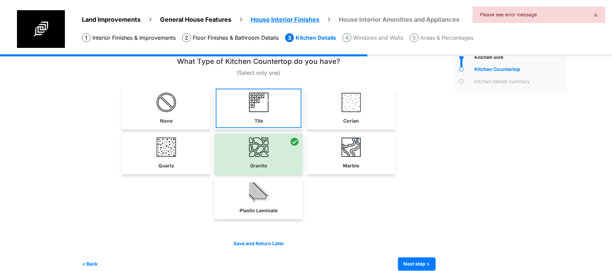
click at [269, 112] on link "Tile" at bounding box center [259, 108] width 86 height 39
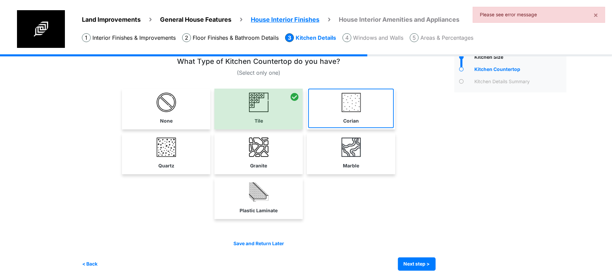
click at [351, 109] on img at bounding box center [351, 102] width 19 height 19
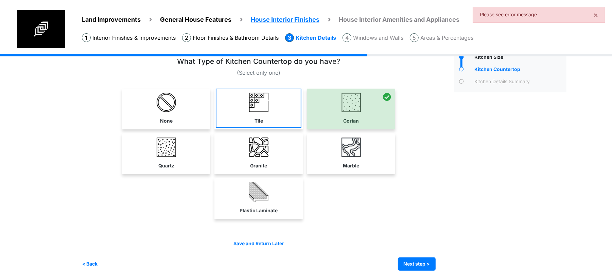
click at [287, 126] on link "Tile" at bounding box center [259, 108] width 86 height 39
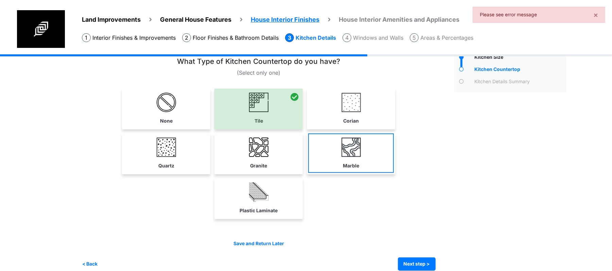
click at [347, 161] on link "Marble" at bounding box center [351, 153] width 86 height 39
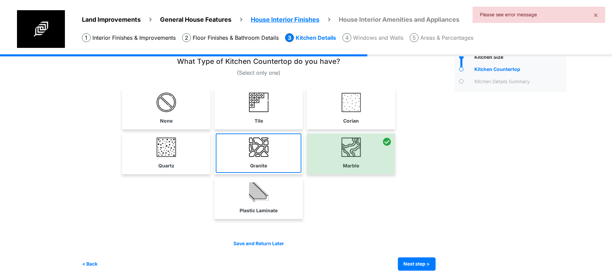
click at [267, 159] on link "Granite" at bounding box center [259, 153] width 86 height 39
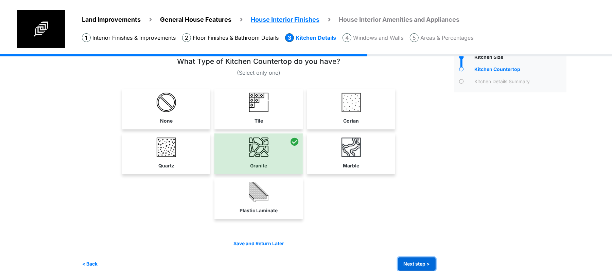
click at [427, 264] on button "Next step >" at bounding box center [417, 264] width 38 height 13
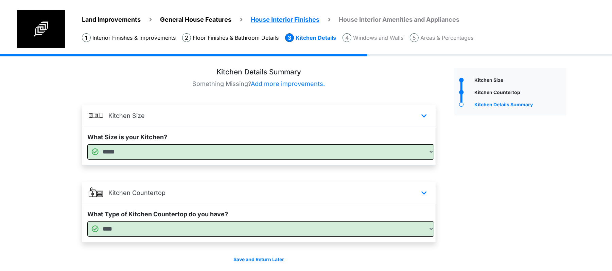
scroll to position [26, 0]
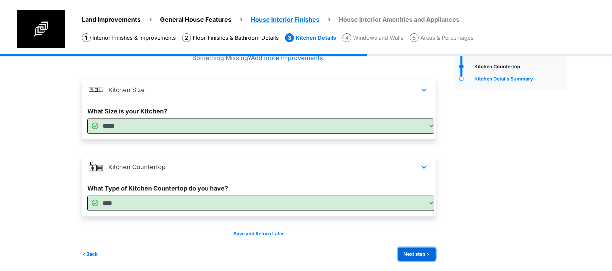
click at [427, 250] on button "Next step >" at bounding box center [417, 254] width 38 height 13
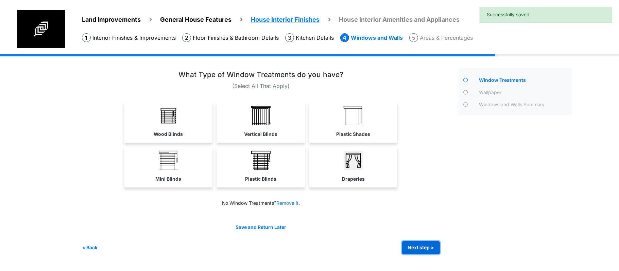
click at [428, 242] on button "Next step >" at bounding box center [421, 247] width 38 height 13
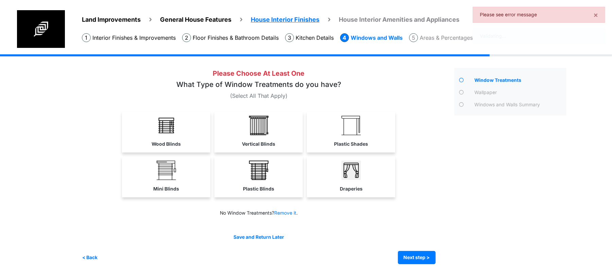
click at [283, 127] on link "Vertical Blinds" at bounding box center [259, 131] width 88 height 39
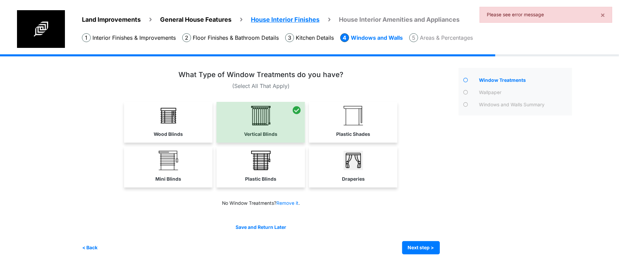
click at [161, 127] on link "Wood Blinds" at bounding box center [168, 121] width 88 height 39
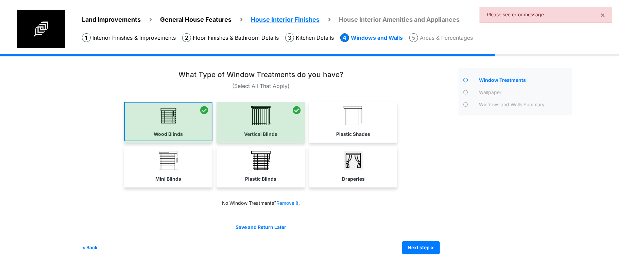
drag, startPoint x: 192, startPoint y: 131, endPoint x: 197, endPoint y: 135, distance: 7.0
click at [192, 131] on div at bounding box center [168, 122] width 88 height 41
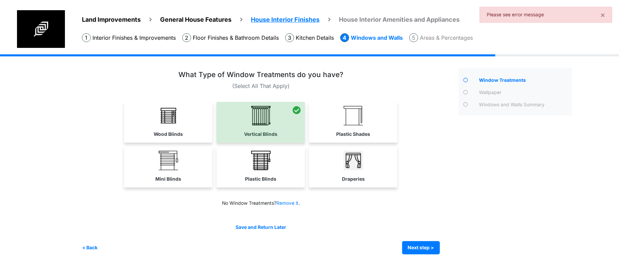
click at [369, 125] on link "Plastic Shades" at bounding box center [353, 121] width 88 height 39
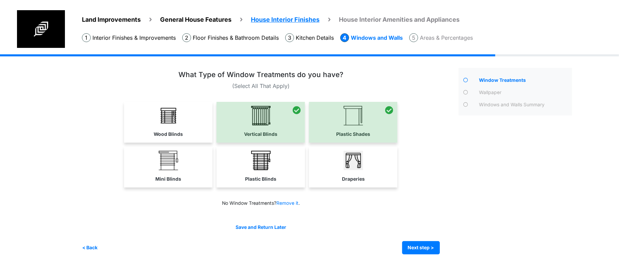
click at [366, 177] on link "Draperies" at bounding box center [353, 166] width 88 height 39
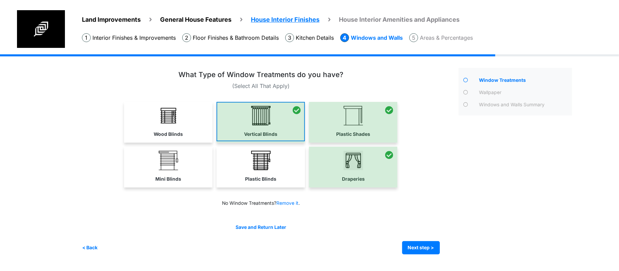
click at [261, 120] on div at bounding box center [261, 122] width 88 height 41
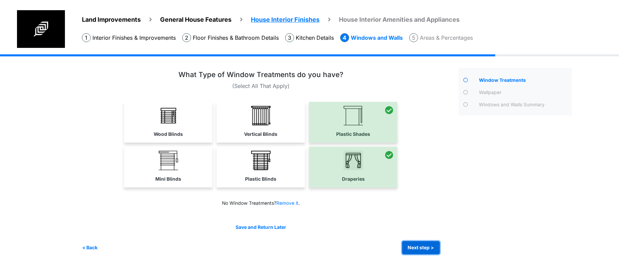
click at [418, 244] on button "Next step >" at bounding box center [421, 247] width 38 height 13
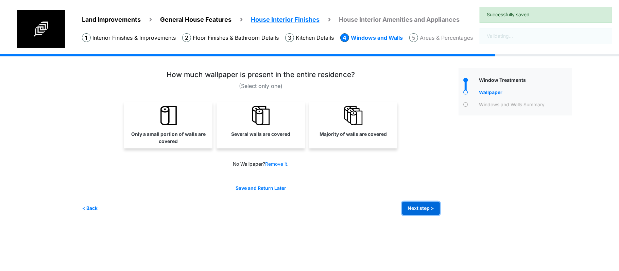
click at [415, 206] on button "Next step >" at bounding box center [421, 208] width 38 height 13
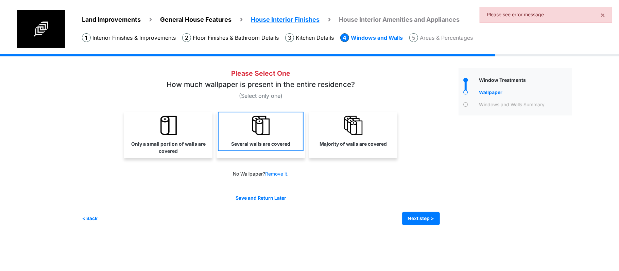
click at [243, 135] on link "Several walls are covered" at bounding box center [261, 131] width 86 height 39
select select "*"
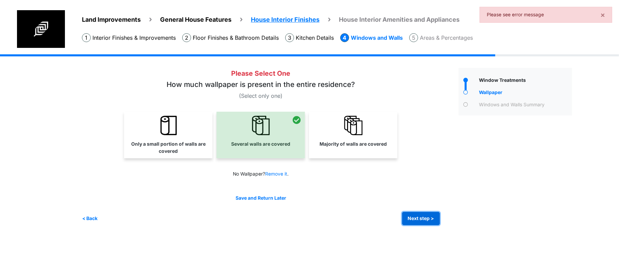
click at [426, 218] on button "Next step >" at bounding box center [421, 218] width 38 height 13
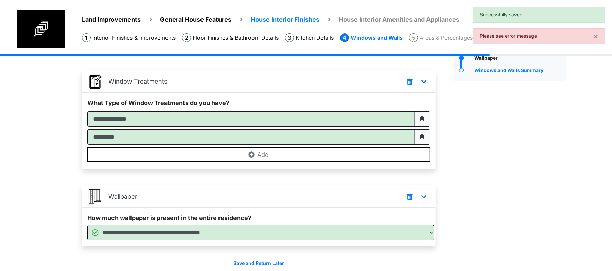
scroll to position [64, 0]
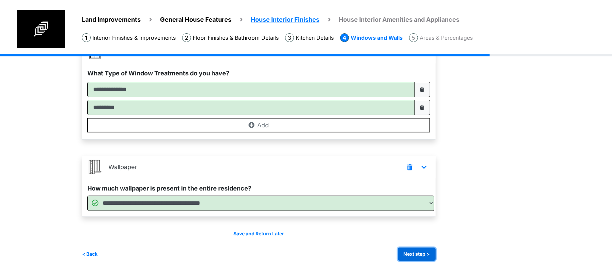
click at [431, 256] on button "Next step >" at bounding box center [417, 254] width 38 height 13
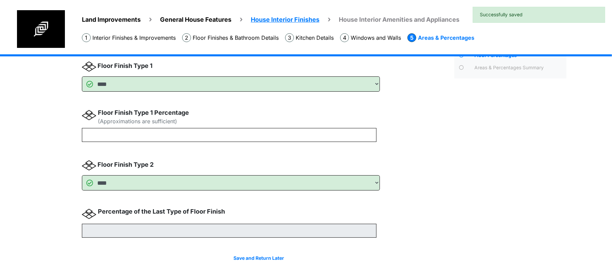
scroll to position [49, 0]
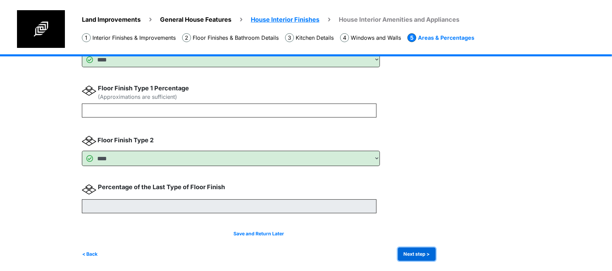
click at [425, 255] on button "Next step >" at bounding box center [417, 254] width 38 height 13
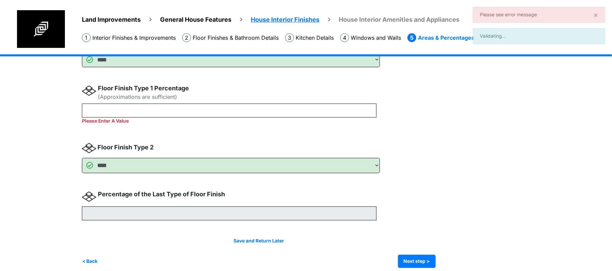
click at [206, 117] on div "Please Enter A Value" at bounding box center [229, 114] width 295 height 21
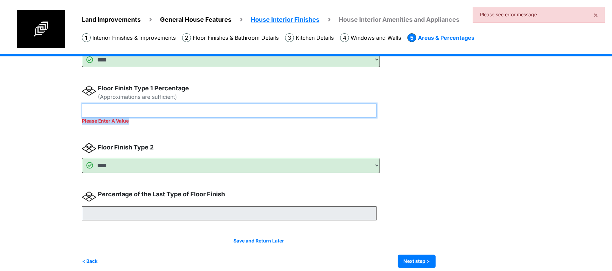
click at [207, 112] on input "number" at bounding box center [229, 111] width 295 height 14
click at [207, 105] on input "number" at bounding box center [229, 111] width 295 height 14
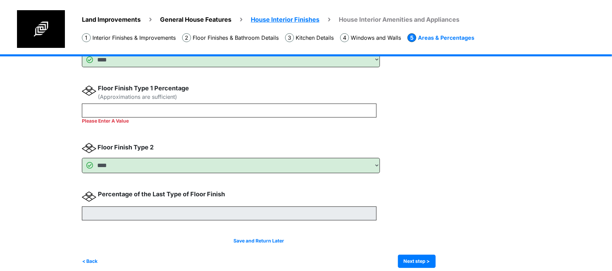
click at [225, 102] on div "Floor Finish Type 1 Percentage (Approximations are sufficient)" at bounding box center [229, 94] width 295 height 20
drag, startPoint x: 212, startPoint y: 120, endPoint x: 209, endPoint y: 114, distance: 5.8
click at [212, 120] on div "Please Enter A Value" at bounding box center [229, 114] width 295 height 21
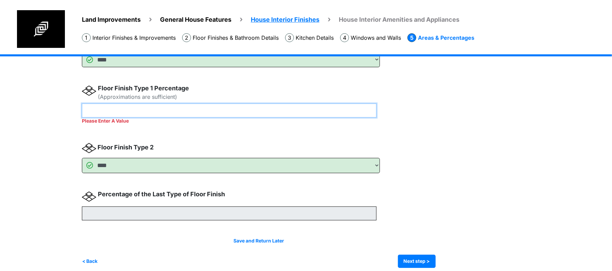
click at [212, 103] on div "Floor Finish Type 1 Percentage (Approximations are sufficient) Please Enter A V…" at bounding box center [229, 104] width 295 height 41
type input "**"
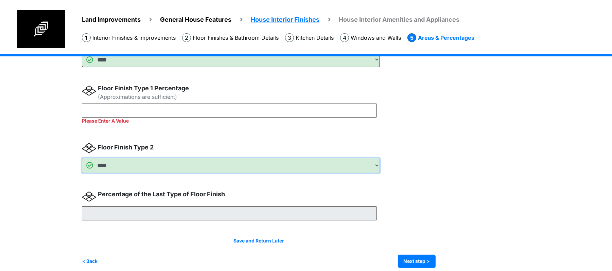
type input "**"
click at [245, 160] on select "**** **** **** ******** ******** ******" at bounding box center [231, 165] width 298 height 15
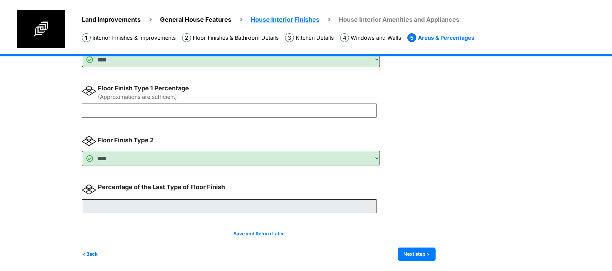
click at [471, 179] on div "Attic Area" at bounding box center [511, 140] width 122 height 242
click at [426, 249] on button "Next step >" at bounding box center [417, 254] width 38 height 13
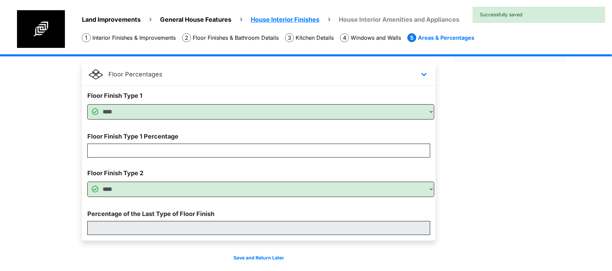
scroll to position [66, 0]
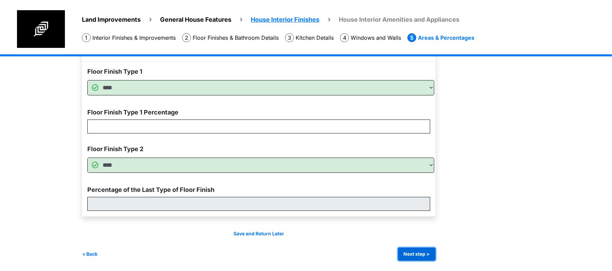
click at [425, 253] on button "Next step >" at bounding box center [417, 254] width 38 height 13
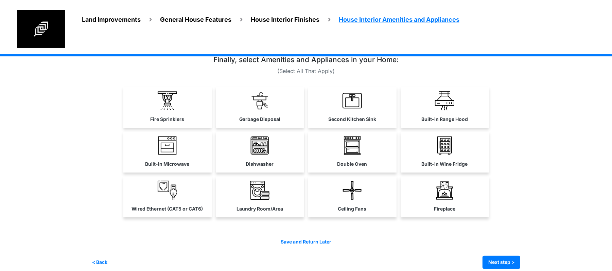
scroll to position [23, 0]
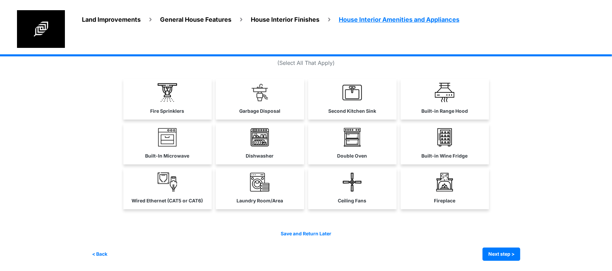
click at [509, 242] on div "Save and Return Later < Back Next step > Save and submit" at bounding box center [306, 246] width 429 height 31
drag, startPoint x: 506, startPoint y: 249, endPoint x: 491, endPoint y: 251, distance: 15.1
click at [506, 249] on button "Next step >" at bounding box center [502, 254] width 38 height 13
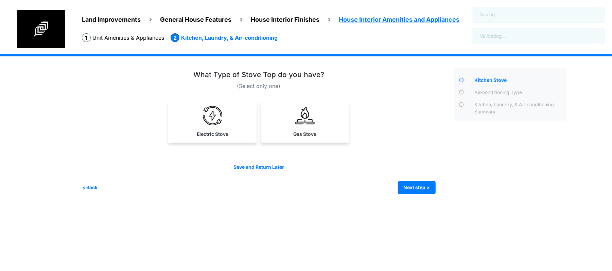
scroll to position [0, 0]
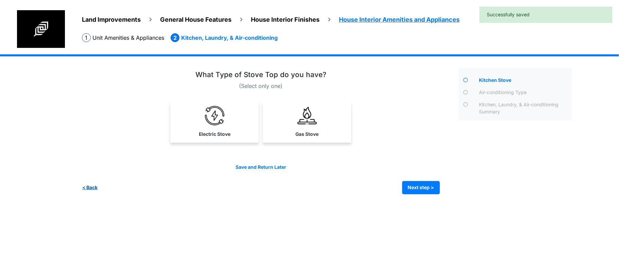
click at [99, 187] on div "< Back Next step > Save and submit" at bounding box center [261, 187] width 358 height 13
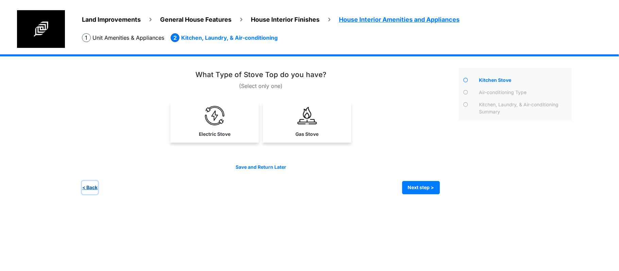
click at [93, 190] on button "< Back" at bounding box center [90, 187] width 16 height 13
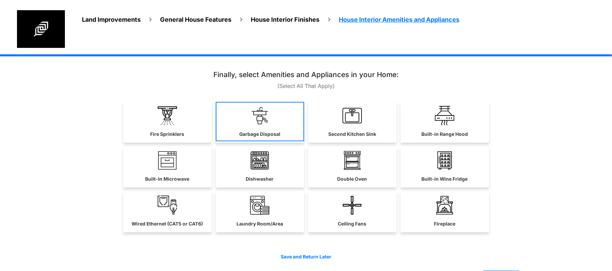
click at [245, 122] on link "Garbage Disposal" at bounding box center [260, 121] width 88 height 39
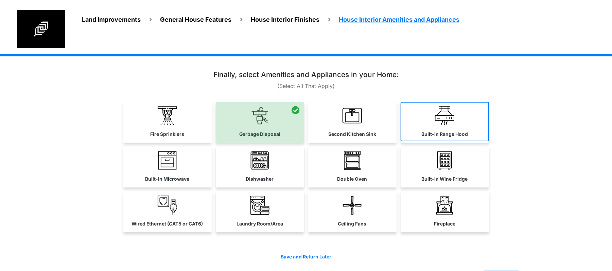
click at [456, 130] on link "Built-in Range Hood" at bounding box center [445, 121] width 88 height 39
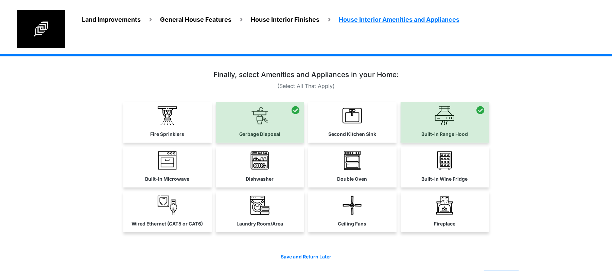
drag, startPoint x: 135, startPoint y: 172, endPoint x: 139, endPoint y: 172, distance: 4.4
click at [135, 172] on link "Built-In Microwave" at bounding box center [167, 166] width 88 height 39
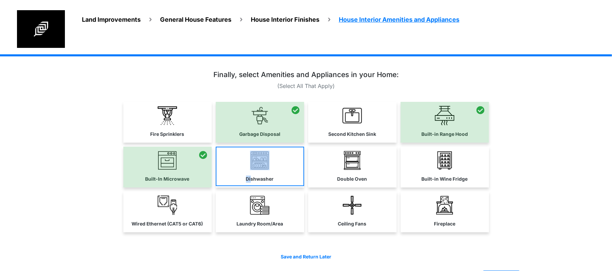
click at [251, 172] on link "Dishwasher" at bounding box center [260, 166] width 88 height 39
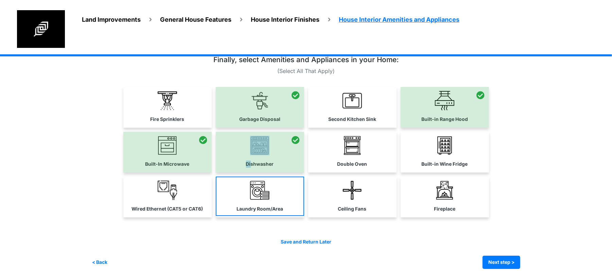
scroll to position [23, 0]
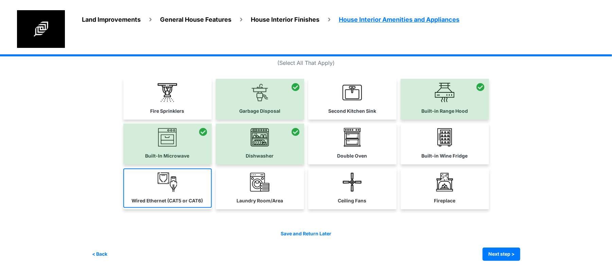
click at [194, 186] on link "Wired Ethernet (CAT5 or CAT6)" at bounding box center [167, 188] width 88 height 39
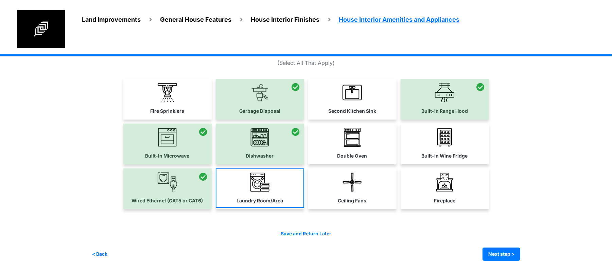
click at [271, 191] on link "Laundry Room/Area" at bounding box center [260, 188] width 88 height 39
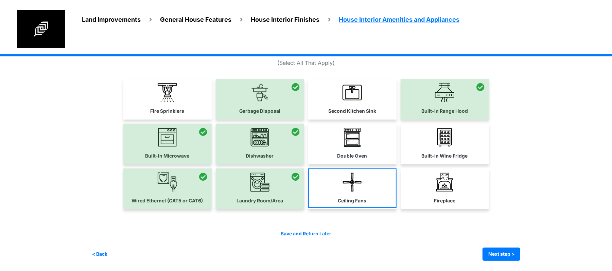
click at [350, 190] on img at bounding box center [352, 182] width 19 height 19
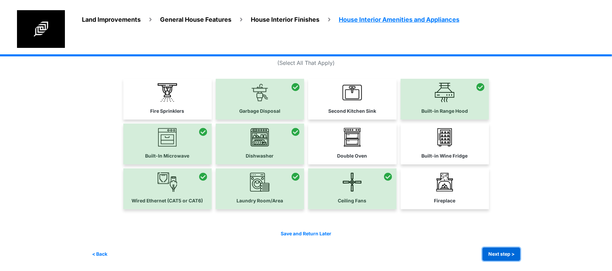
click at [500, 250] on button "Next step >" at bounding box center [502, 254] width 38 height 13
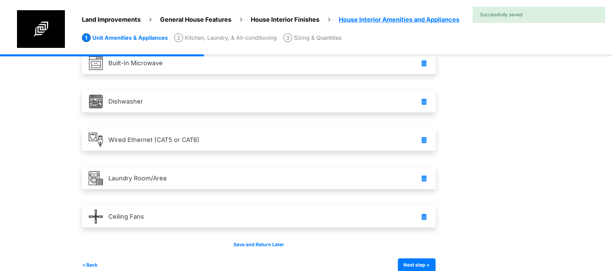
scroll to position [140, 0]
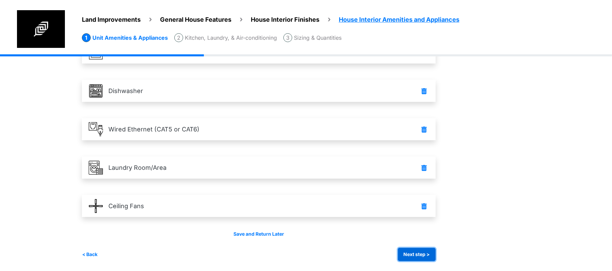
click at [425, 253] on button "Next step >" at bounding box center [417, 254] width 38 height 13
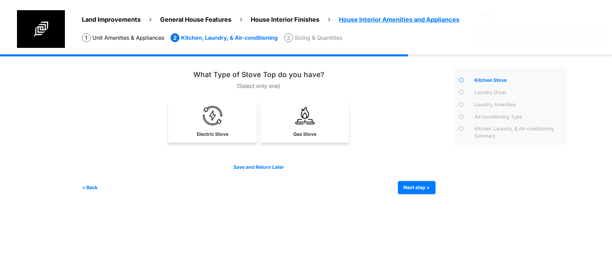
scroll to position [0, 0]
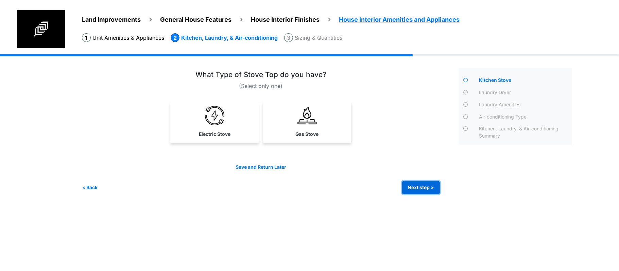
click at [420, 187] on button "Next step >" at bounding box center [421, 187] width 38 height 13
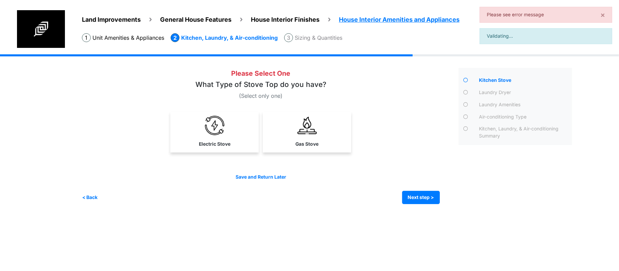
click at [262, 152] on div "Electric Stove" at bounding box center [261, 132] width 358 height 41
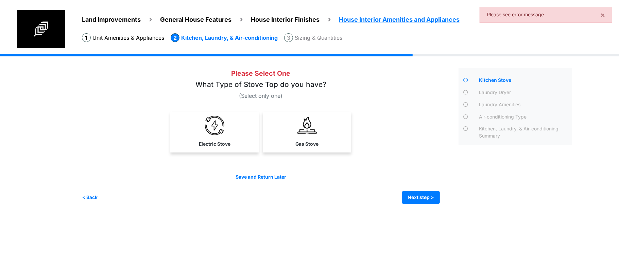
drag, startPoint x: 315, startPoint y: 146, endPoint x: 384, endPoint y: 182, distance: 78.2
click at [315, 146] on label "Gas Stove" at bounding box center [307, 144] width 23 height 7
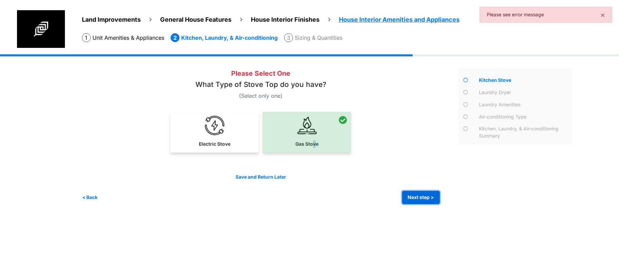
click at [428, 200] on button "Next step >" at bounding box center [421, 197] width 38 height 13
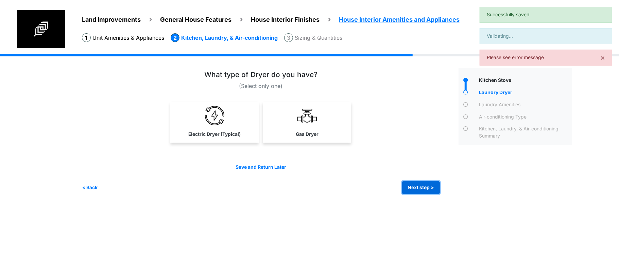
click at [425, 190] on button "Next step >" at bounding box center [421, 187] width 38 height 13
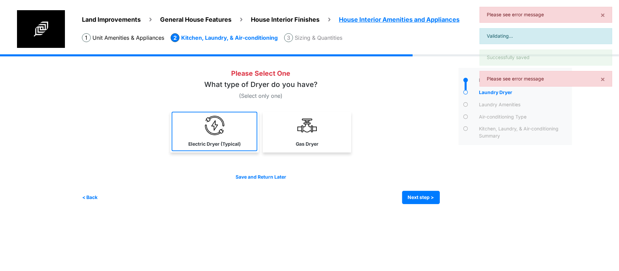
click at [194, 151] on div "Electric Dryer (Typical)" at bounding box center [214, 132] width 88 height 41
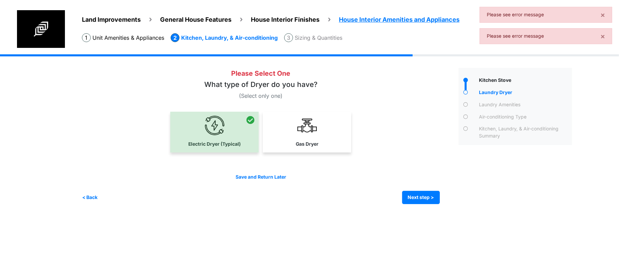
click at [455, 201] on div "Kitchen Stove" at bounding box center [516, 136] width 124 height 136
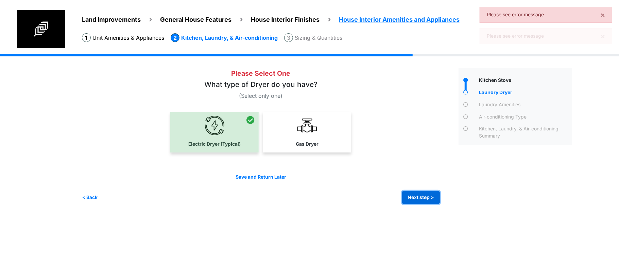
click at [413, 203] on button "Next step >" at bounding box center [421, 197] width 38 height 13
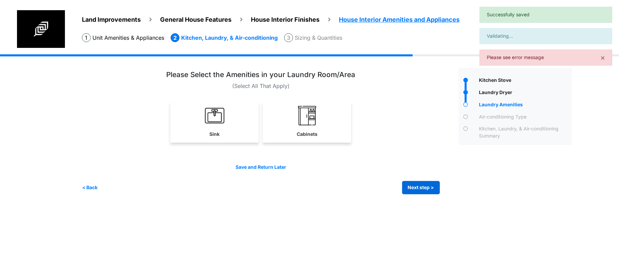
click at [420, 195] on div "Irrigation Flag pole" at bounding box center [329, 129] width 495 height 150
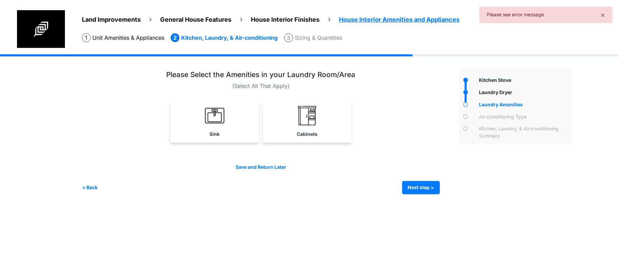
click at [320, 137] on link "Cabinets" at bounding box center [307, 121] width 88 height 39
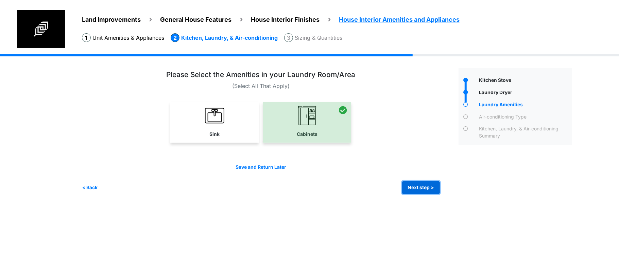
click at [431, 188] on button "Next step >" at bounding box center [421, 187] width 38 height 13
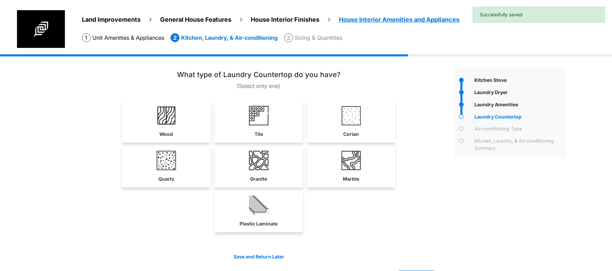
scroll to position [23, 0]
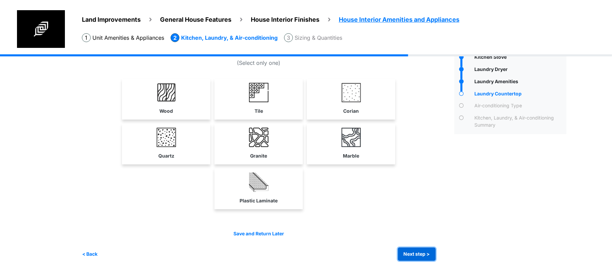
click at [411, 254] on button "Next step >" at bounding box center [417, 254] width 38 height 13
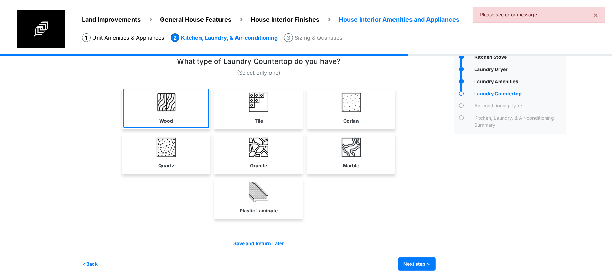
click at [158, 112] on link "Wood" at bounding box center [166, 108] width 86 height 39
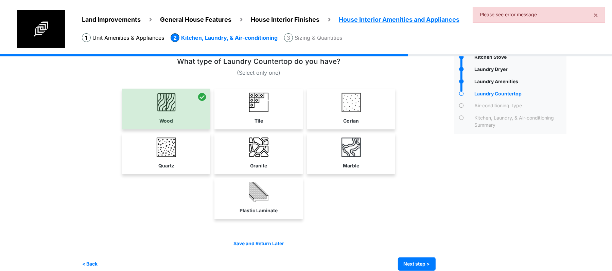
click at [407, 256] on div "Save and Return Later < Back Next step > Save and submit" at bounding box center [259, 255] width 354 height 31
click at [411, 262] on button "Next step >" at bounding box center [417, 264] width 38 height 13
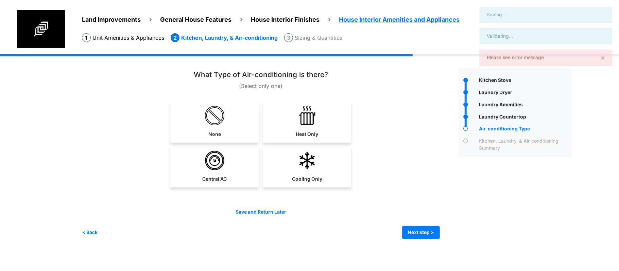
drag, startPoint x: 411, startPoint y: 262, endPoint x: 409, endPoint y: 253, distance: 8.7
click at [411, 250] on html "Land Improvements General House Features House Interior Finishes House Interior…" at bounding box center [309, 125] width 619 height 250
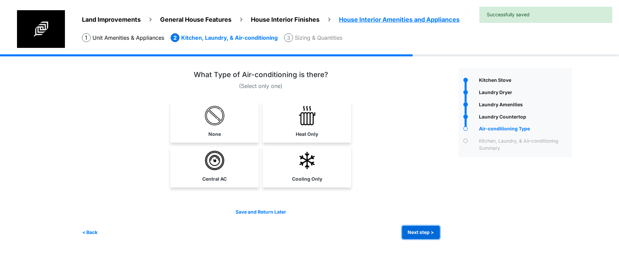
click at [420, 233] on button "Next step >" at bounding box center [421, 232] width 38 height 13
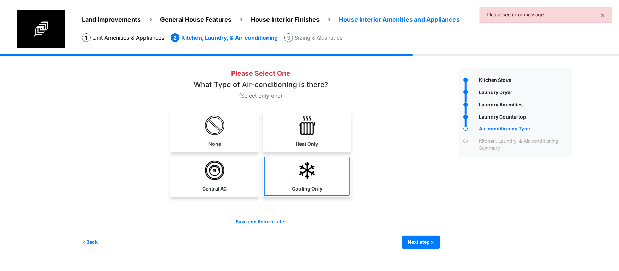
click at [308, 174] on img at bounding box center [307, 170] width 19 height 19
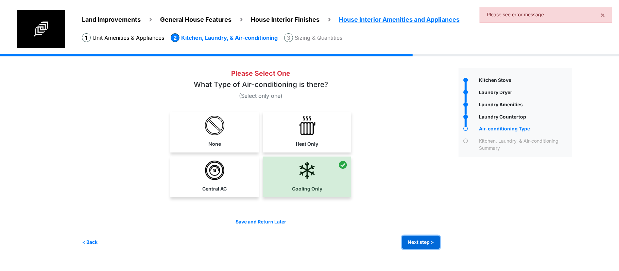
click at [406, 240] on button "Next step >" at bounding box center [421, 242] width 38 height 13
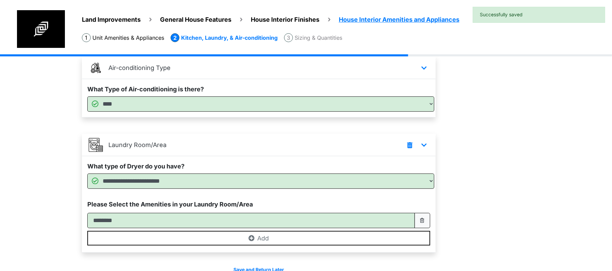
scroll to position [234, 0]
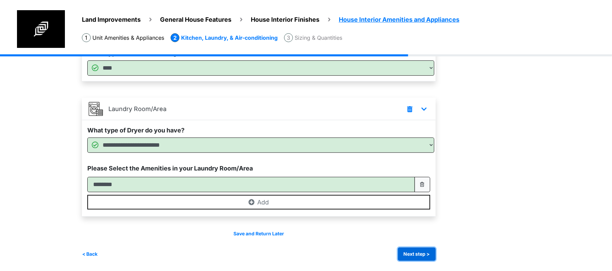
click at [411, 251] on button "Next step >" at bounding box center [417, 254] width 38 height 13
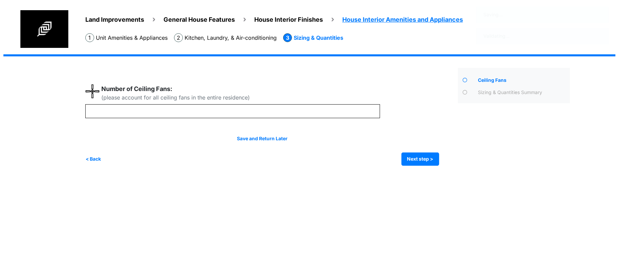
scroll to position [0, 0]
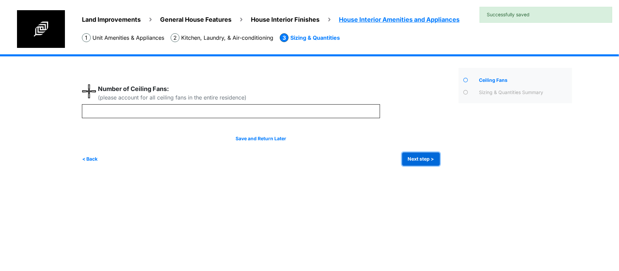
click at [415, 156] on button "Next step >" at bounding box center [421, 159] width 38 height 13
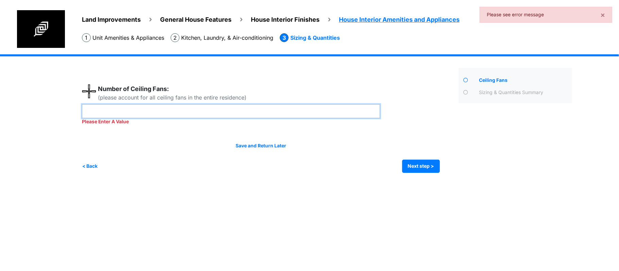
click at [304, 109] on input "number" at bounding box center [231, 111] width 298 height 14
type input "*"
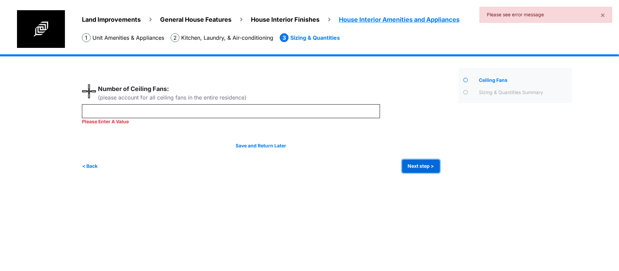
type input "*"
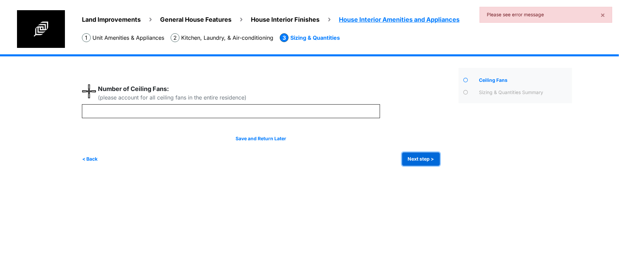
click at [430, 161] on button "Next step >" at bounding box center [421, 159] width 38 height 13
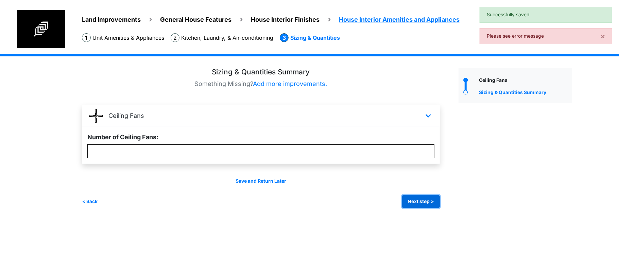
click at [432, 203] on button "Next step >" at bounding box center [421, 201] width 38 height 13
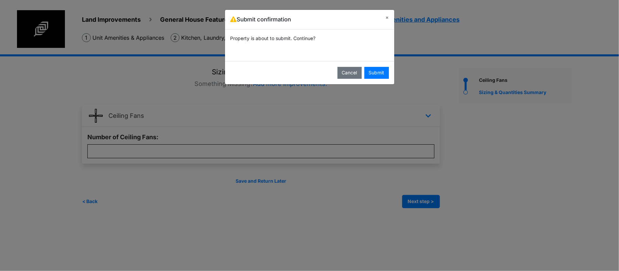
click at [375, 82] on div "Cancel Submit" at bounding box center [309, 72] width 169 height 23
click at [377, 75] on button "Submit" at bounding box center [377, 73] width 24 height 12
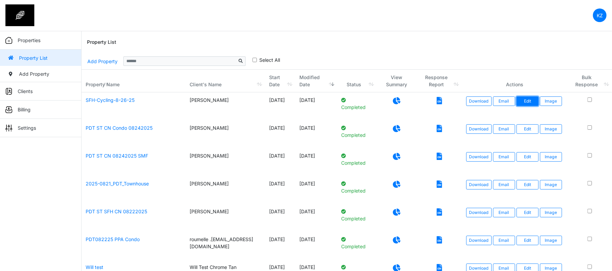
click at [524, 103] on link "Edit" at bounding box center [528, 102] width 22 height 10
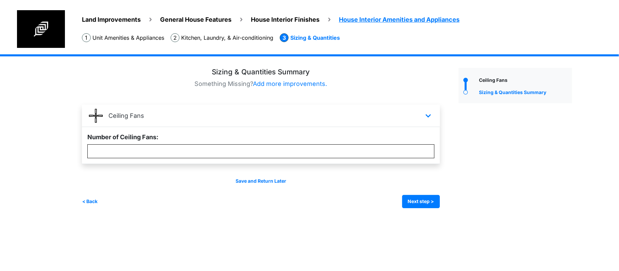
drag, startPoint x: 112, startPoint y: 19, endPoint x: 116, endPoint y: 20, distance: 3.9
click at [112, 19] on span "Land Improvements" at bounding box center [111, 19] width 59 height 7
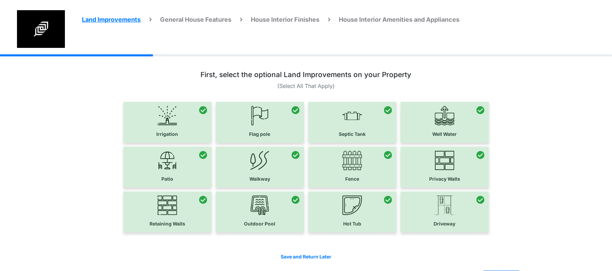
click at [294, 22] on span "House Interior Finishes" at bounding box center [285, 19] width 69 height 7
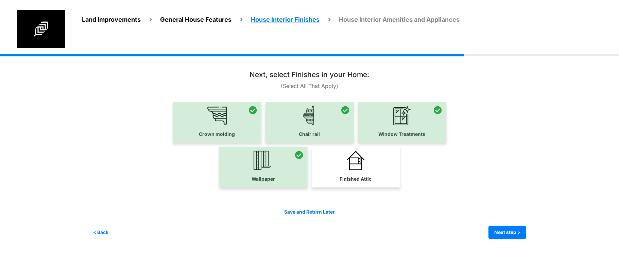
click at [196, 21] on span "General House Features" at bounding box center [195, 19] width 71 height 7
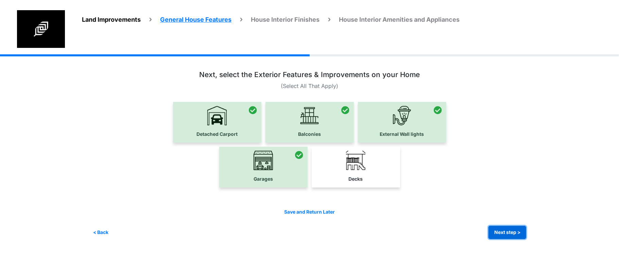
click at [492, 231] on button "Next step >" at bounding box center [508, 232] width 38 height 13
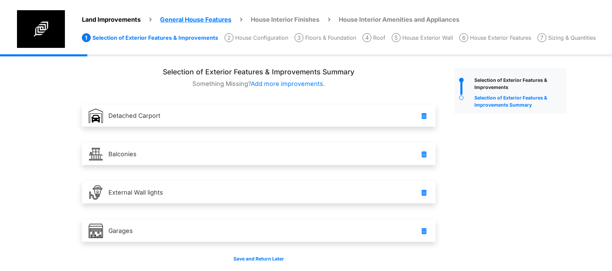
click at [245, 37] on li "House Configuration" at bounding box center [257, 37] width 64 height 9
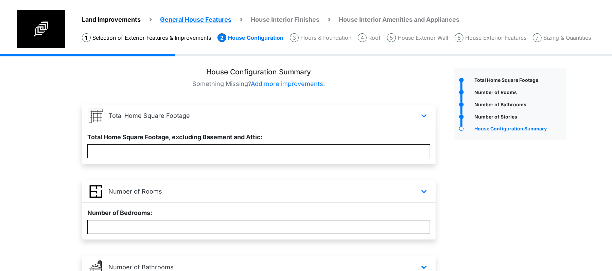
click at [421, 40] on li "House Exterior Wall" at bounding box center [417, 37] width 61 height 9
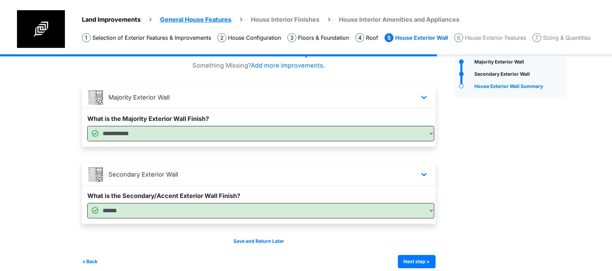
scroll to position [26, 0]
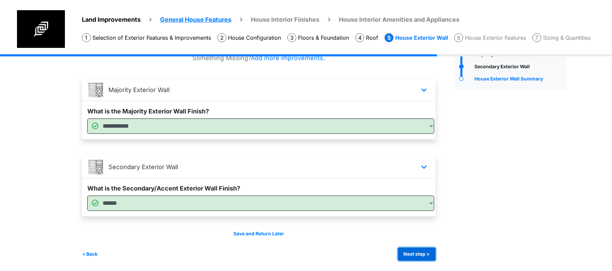
click at [418, 252] on button "Next step >" at bounding box center [417, 254] width 38 height 13
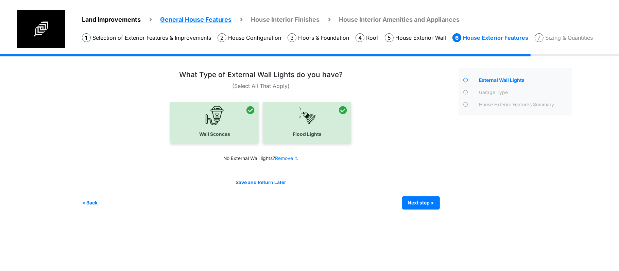
click at [374, 38] on li "Roof" at bounding box center [367, 37] width 23 height 9
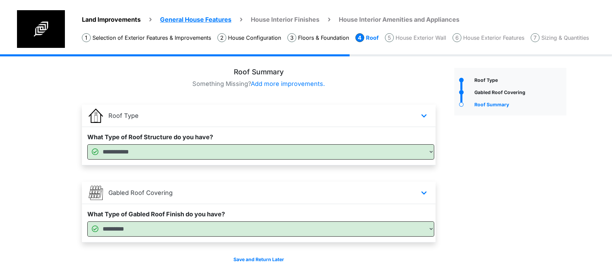
click at [425, 40] on li "House Exterior Wall" at bounding box center [415, 37] width 61 height 9
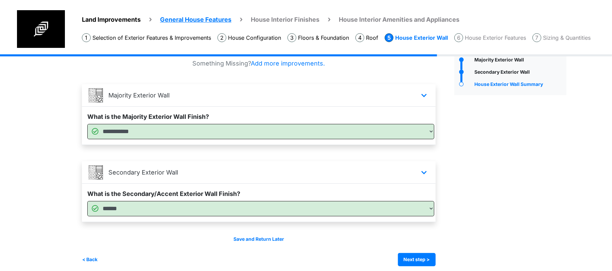
scroll to position [26, 0]
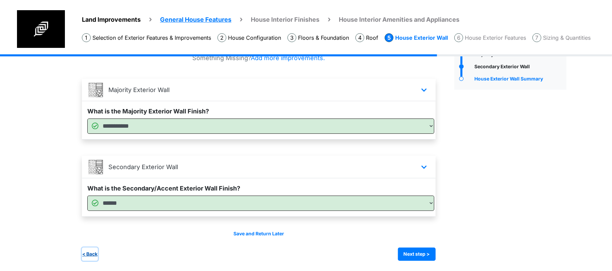
click at [90, 256] on button "< Back" at bounding box center [90, 254] width 16 height 13
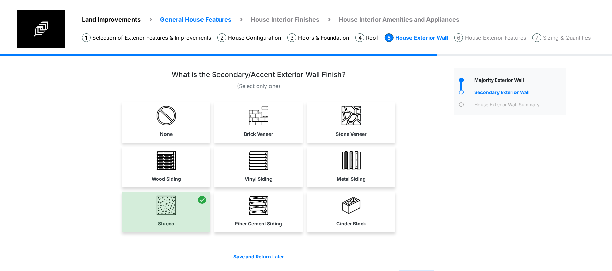
click at [149, 38] on li "Selection of Exterior Features & Improvements" at bounding box center [146, 37] width 129 height 9
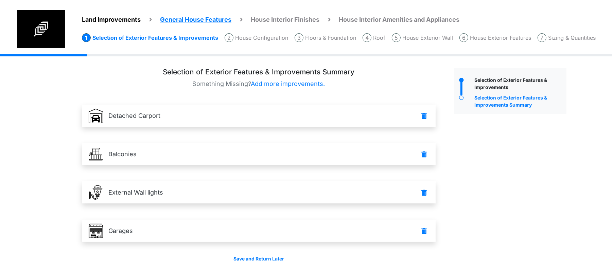
click at [189, 16] on span "General House Features" at bounding box center [195, 19] width 71 height 7
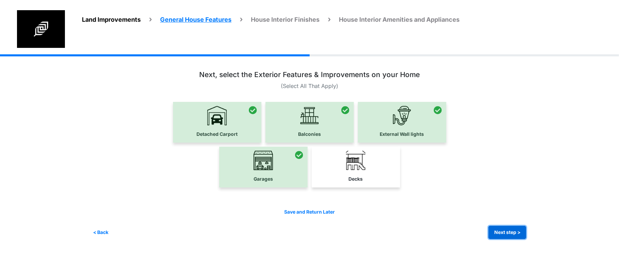
click at [501, 233] on button "Next step >" at bounding box center [508, 232] width 38 height 13
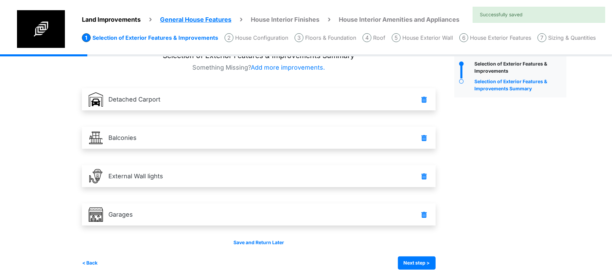
scroll to position [25, 0]
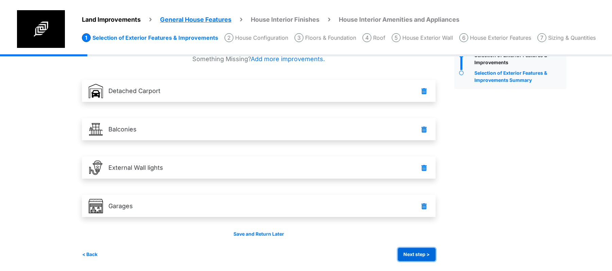
click at [433, 252] on button "Next step >" at bounding box center [417, 254] width 38 height 13
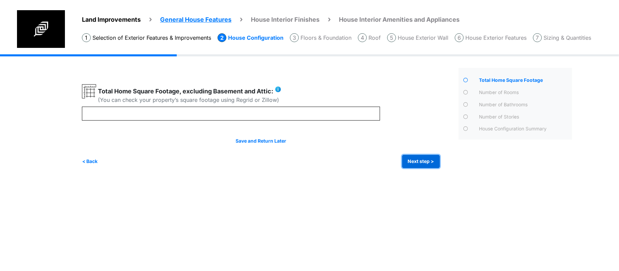
click at [426, 160] on button "Next step >" at bounding box center [421, 161] width 38 height 13
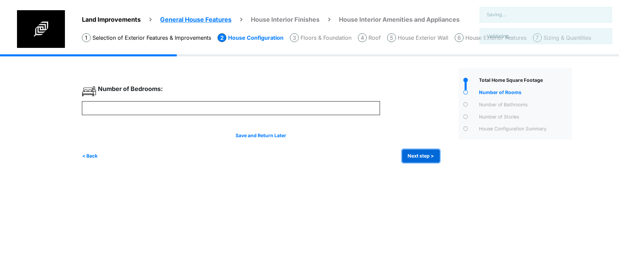
click at [426, 159] on button "Next step >" at bounding box center [421, 156] width 38 height 13
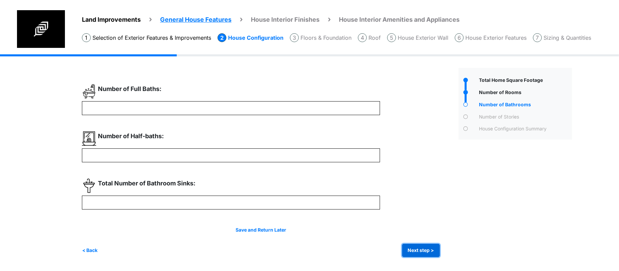
click at [422, 256] on button "Next step >" at bounding box center [421, 250] width 38 height 13
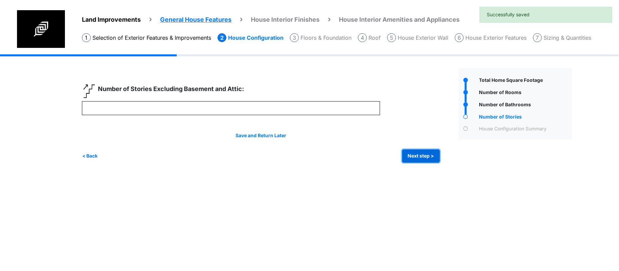
click at [416, 156] on button "Next step >" at bounding box center [421, 156] width 38 height 13
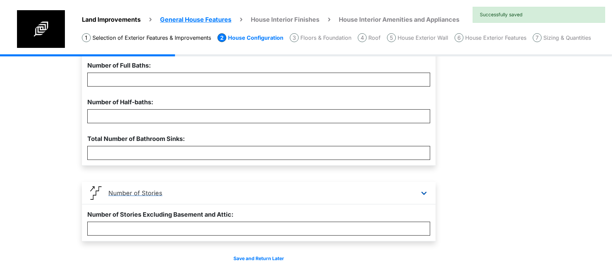
scroll to position [249, 0]
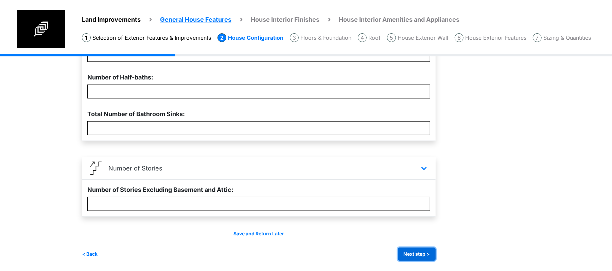
click at [418, 261] on button "Next step >" at bounding box center [417, 254] width 38 height 13
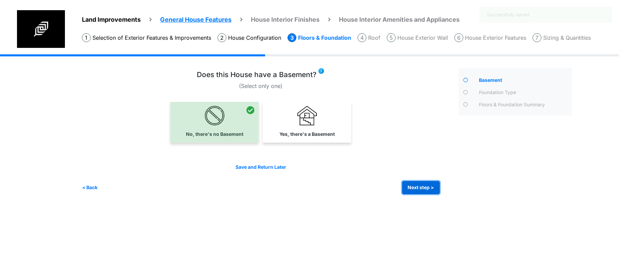
click at [416, 184] on button "Next step >" at bounding box center [421, 187] width 38 height 13
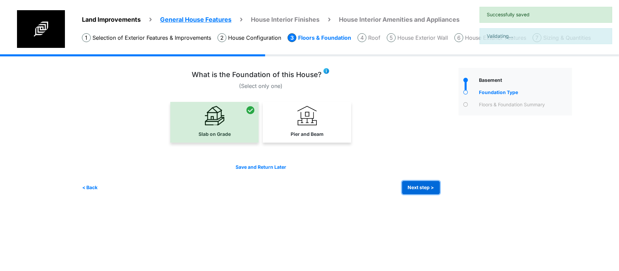
click at [416, 184] on button "Next step >" at bounding box center [421, 187] width 38 height 13
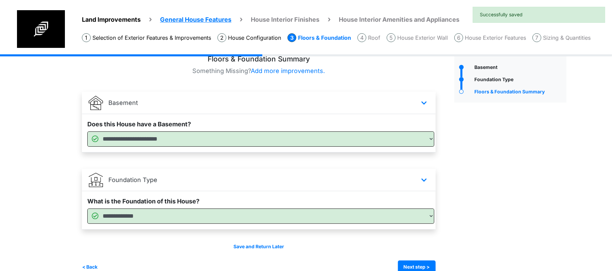
scroll to position [26, 0]
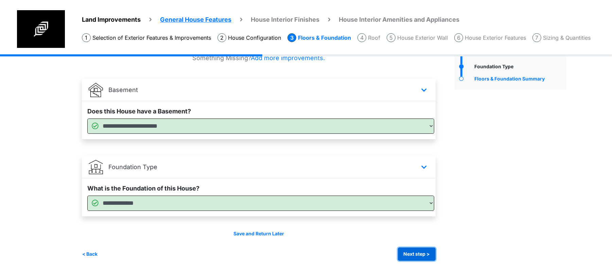
click at [409, 262] on div "Irrigation Flag pole" at bounding box center [327, 150] width 490 height 243
click at [417, 255] on button "Next step >" at bounding box center [417, 254] width 38 height 13
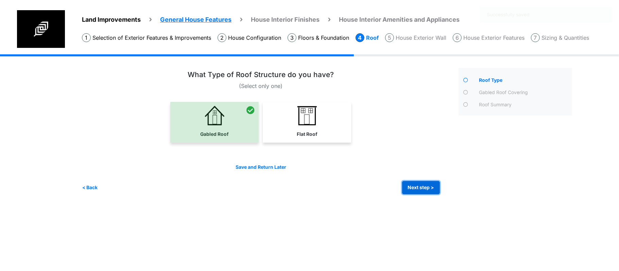
click at [418, 192] on button "Next step >" at bounding box center [421, 187] width 38 height 13
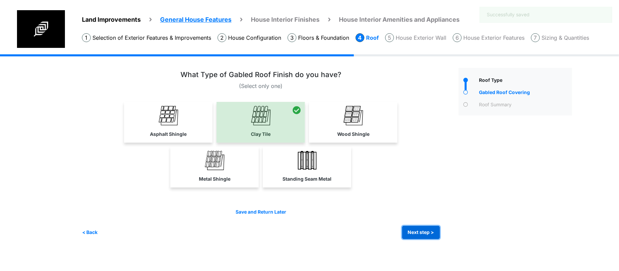
click at [419, 228] on button "Next step >" at bounding box center [421, 232] width 38 height 13
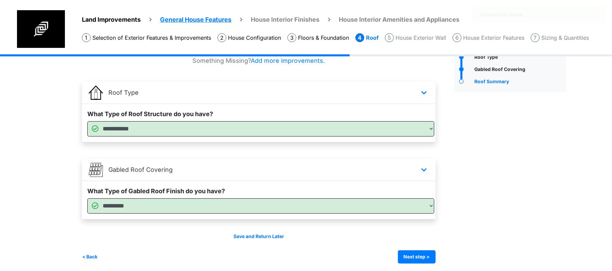
scroll to position [26, 0]
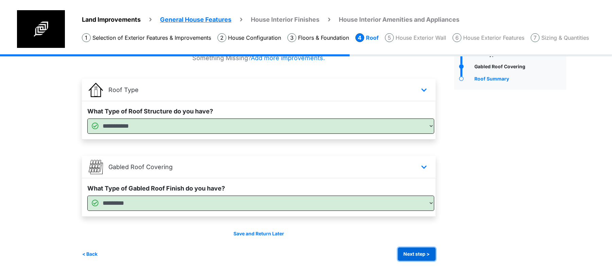
click at [426, 257] on button "Next step >" at bounding box center [417, 254] width 38 height 13
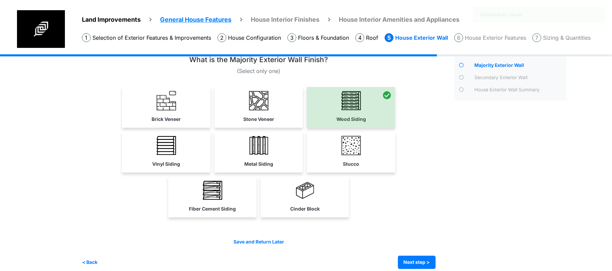
scroll to position [23, 0]
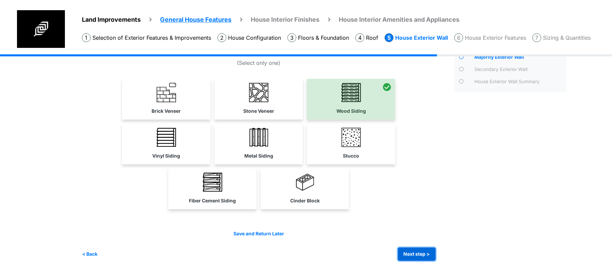
click at [424, 257] on button "Next step >" at bounding box center [417, 254] width 38 height 13
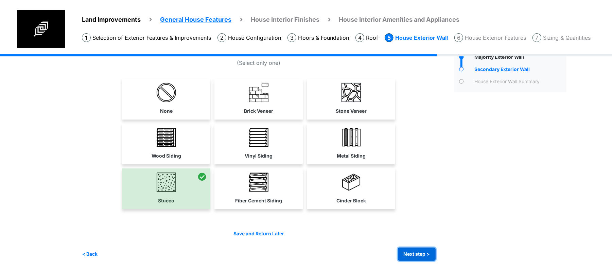
click at [423, 254] on button "Next step >" at bounding box center [417, 254] width 38 height 13
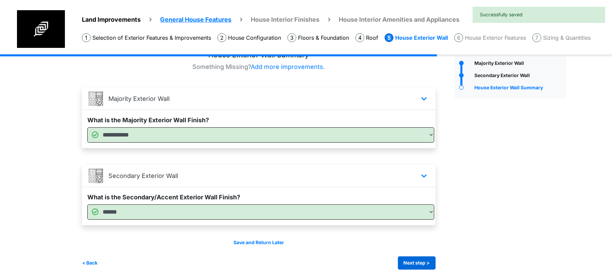
scroll to position [26, 0]
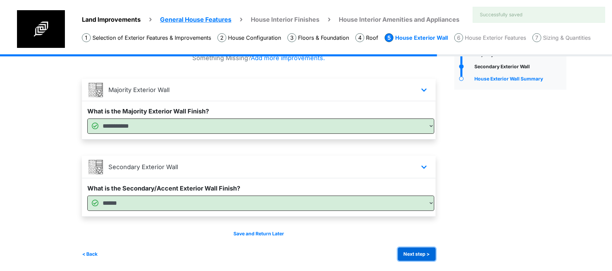
click at [423, 255] on button "Next step >" at bounding box center [417, 254] width 38 height 13
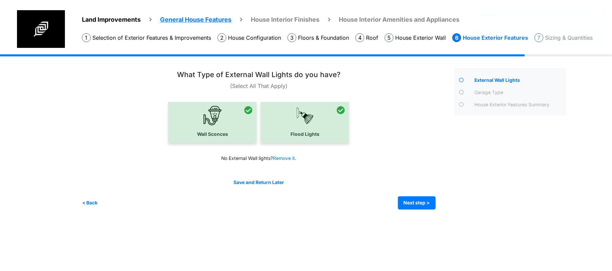
scroll to position [0, 0]
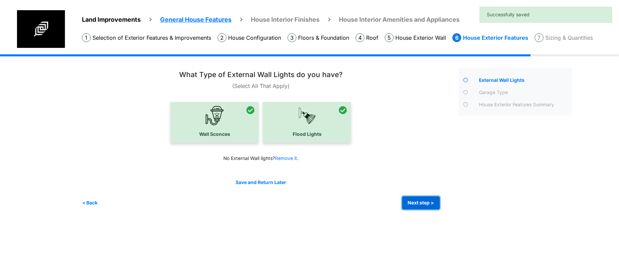
click at [421, 201] on button "Next step >" at bounding box center [421, 203] width 38 height 13
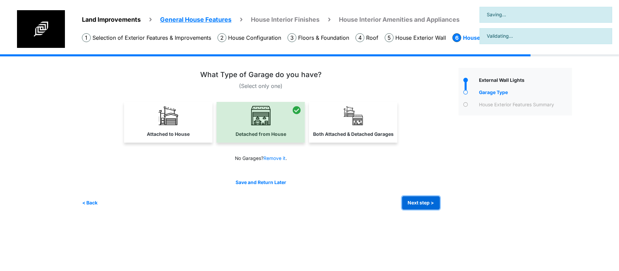
click at [422, 201] on button "Next step >" at bounding box center [421, 203] width 38 height 13
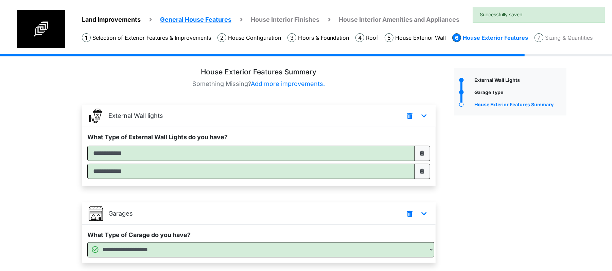
scroll to position [47, 0]
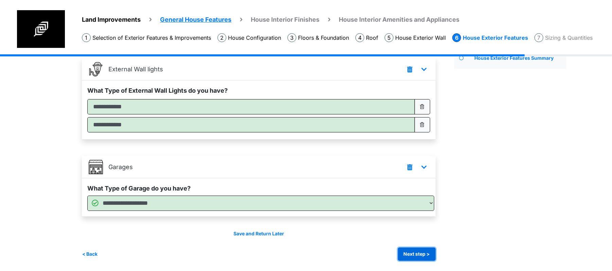
click at [421, 254] on button "Next step >" at bounding box center [417, 254] width 38 height 13
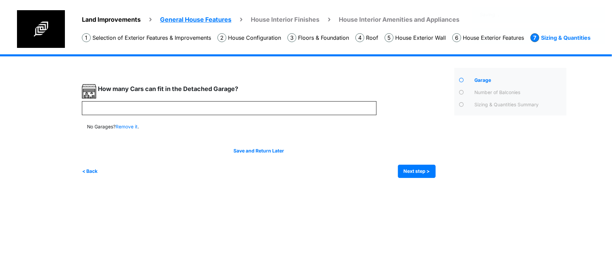
scroll to position [0, 0]
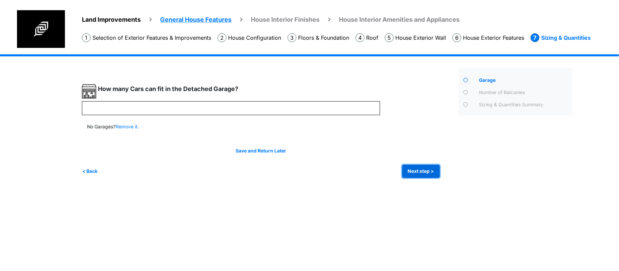
click at [420, 169] on button "Next step >" at bounding box center [421, 171] width 38 height 13
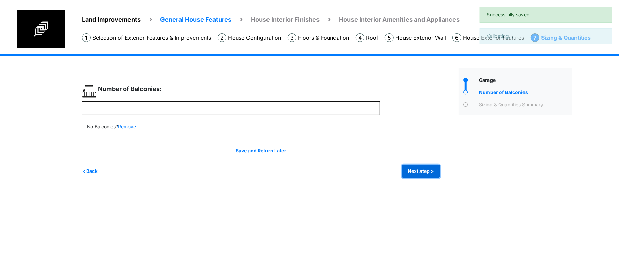
click at [420, 171] on button "Next step >" at bounding box center [421, 171] width 38 height 13
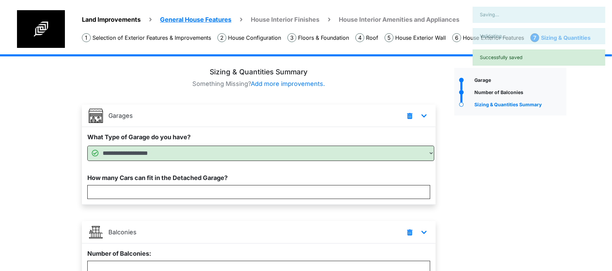
click at [420, 171] on div "How many Cars can fit in the Detached Garage? *" at bounding box center [259, 186] width 354 height 37
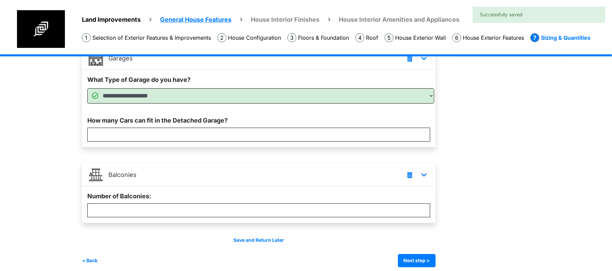
scroll to position [64, 0]
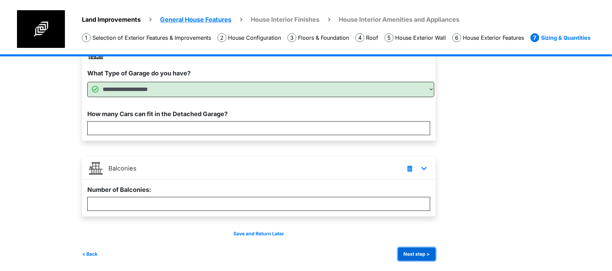
click at [414, 255] on button "Next step >" at bounding box center [417, 254] width 38 height 13
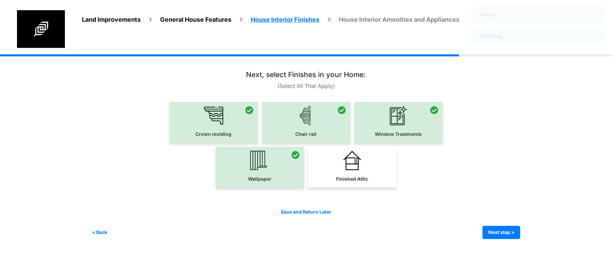
scroll to position [0, 0]
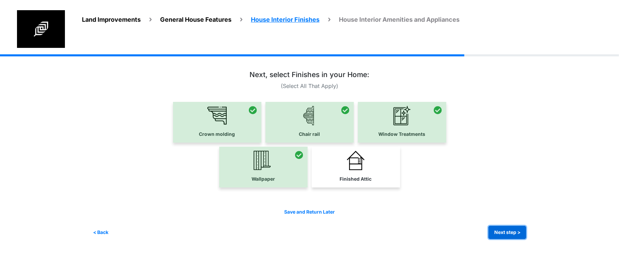
click at [496, 233] on button "Next step >" at bounding box center [508, 232] width 38 height 13
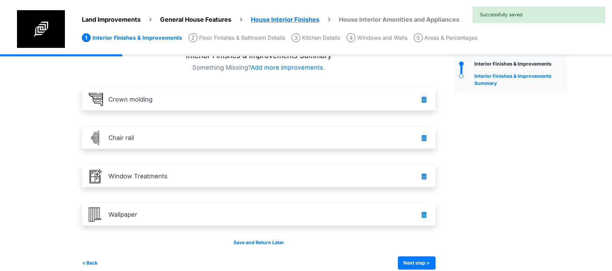
scroll to position [25, 0]
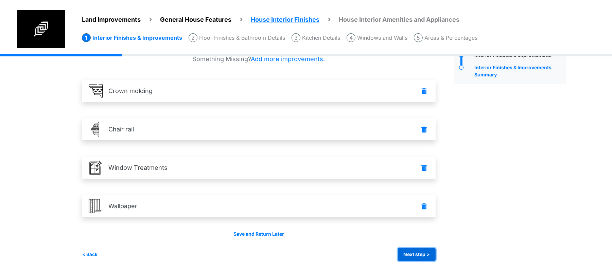
click at [415, 254] on button "Next step >" at bounding box center [417, 254] width 38 height 13
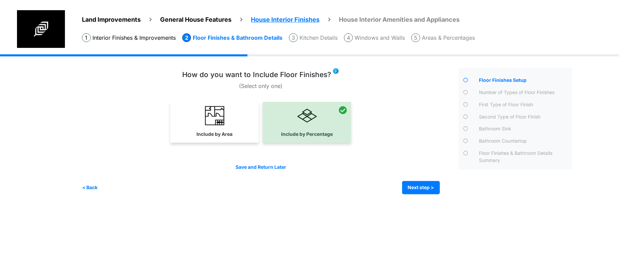
click at [366, 36] on li "Windows and Walls" at bounding box center [374, 37] width 61 height 9
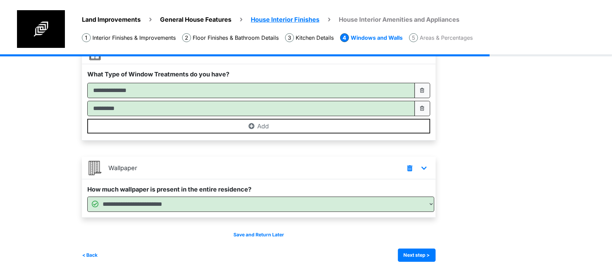
scroll to position [64, 0]
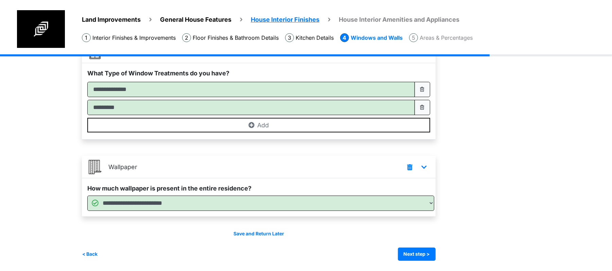
click at [551, 164] on div "Window Treatments" at bounding box center [511, 132] width 122 height 257
click at [548, 177] on div "Window Treatments" at bounding box center [511, 132] width 122 height 257
click at [521, 182] on div "Window Treatments" at bounding box center [511, 132] width 122 height 257
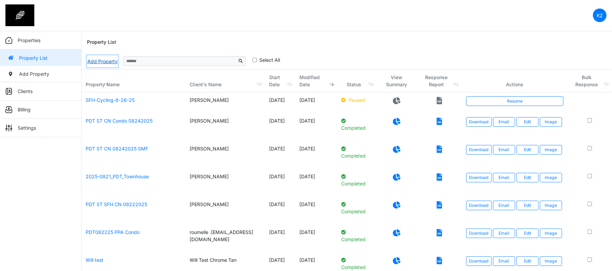
click at [109, 59] on link "Add Property" at bounding box center [102, 61] width 31 height 12
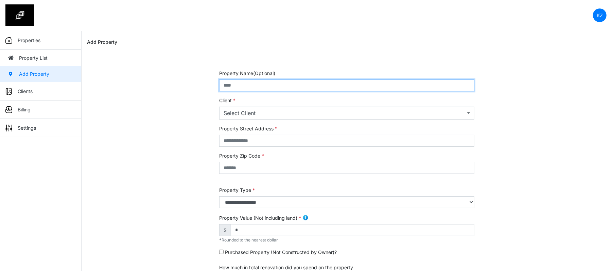
click at [243, 88] on input "text" at bounding box center [346, 86] width 255 height 12
type input "***"
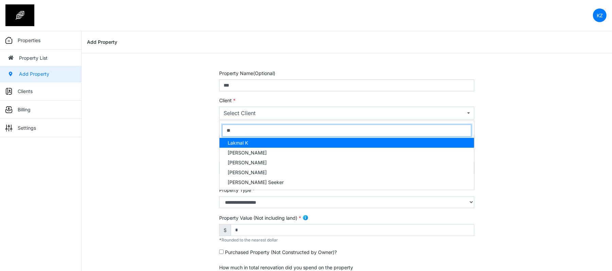
type input "***"
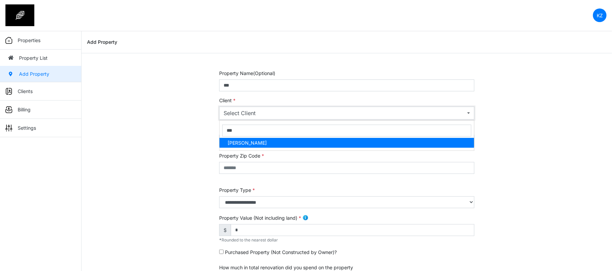
select select "***"
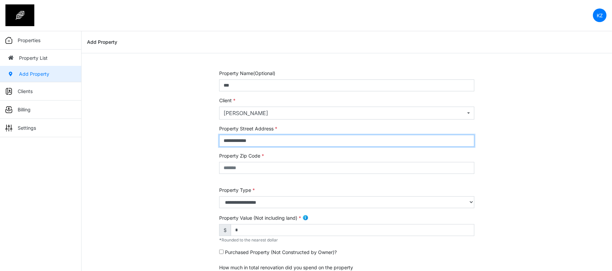
type input "**********"
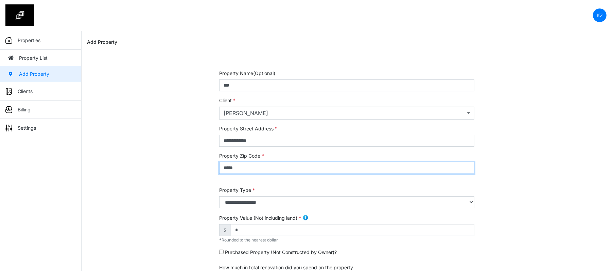
type input "*****"
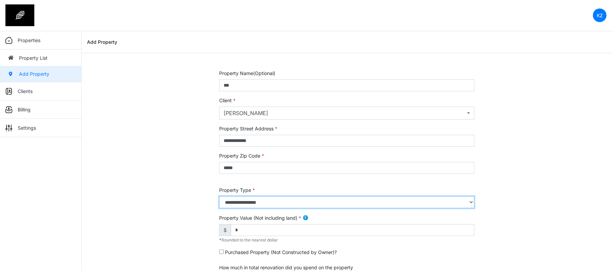
select select "*"
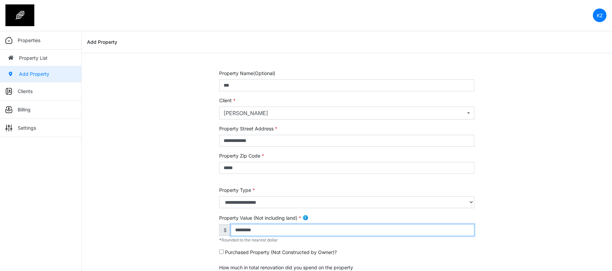
type input "*********"
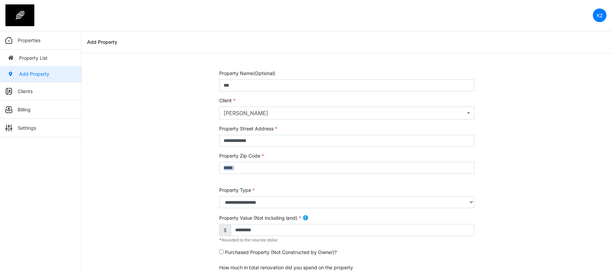
click at [155, 174] on div "**********" at bounding box center [347, 275] width 531 height 411
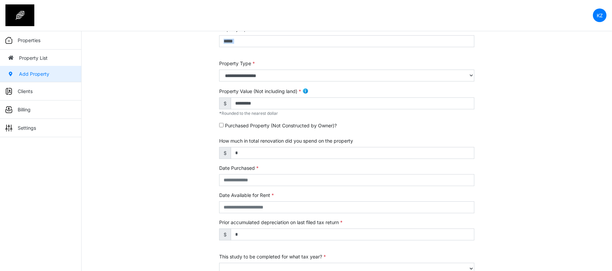
scroll to position [210, 0]
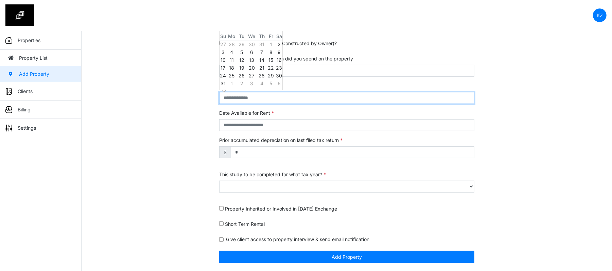
click at [249, 97] on input "text" at bounding box center [346, 98] width 255 height 12
type input "*"
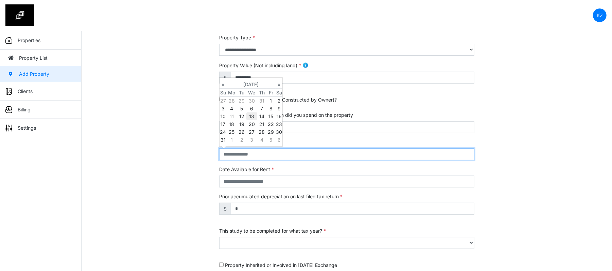
scroll to position [120, 0]
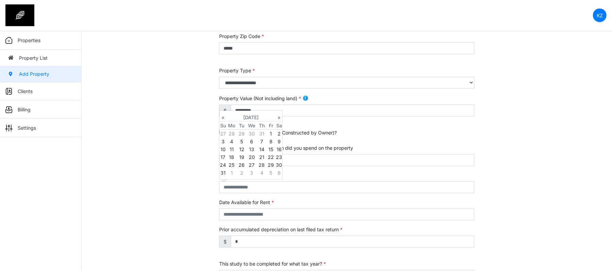
click at [253, 123] on th "We" at bounding box center [252, 126] width 11 height 8
click at [257, 116] on th "[DATE]" at bounding box center [250, 118] width 49 height 8
click at [252, 115] on th "2025" at bounding box center [250, 114] width 49 height 8
click at [246, 123] on span "2020" at bounding box center [243, 128] width 14 height 18
click at [247, 137] on span "Feb" at bounding box center [243, 128] width 14 height 18
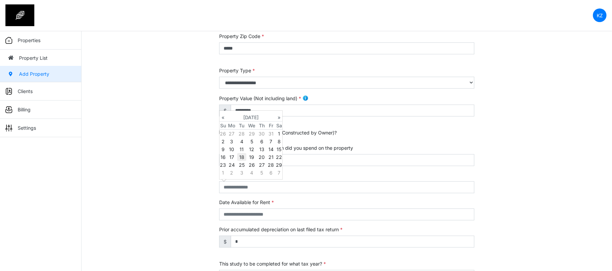
click at [244, 154] on td "18" at bounding box center [241, 157] width 9 height 8
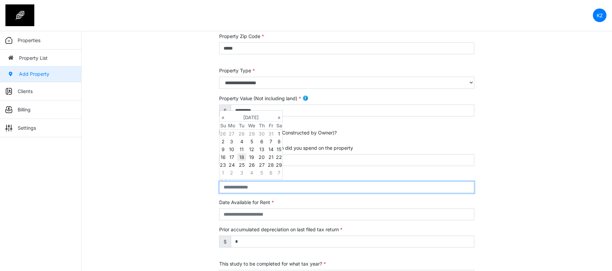
type input "**********"
select select "****"
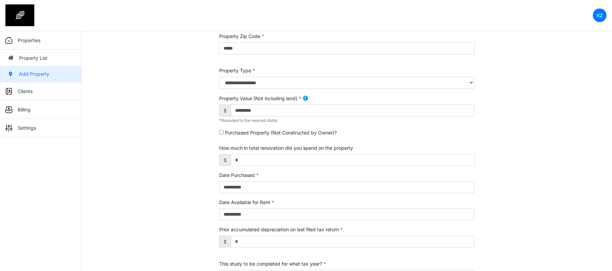
click at [166, 188] on div "**********" at bounding box center [347, 155] width 531 height 411
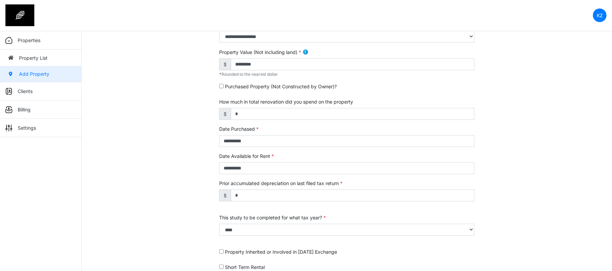
scroll to position [210, 0]
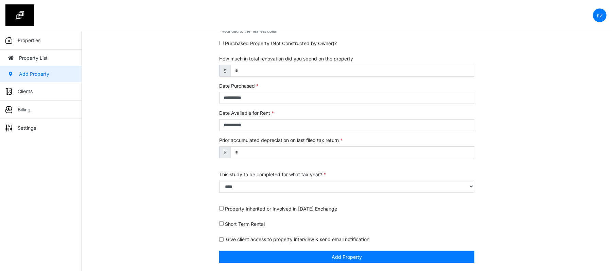
click at [268, 264] on div "**********" at bounding box center [347, 66] width 266 height 411
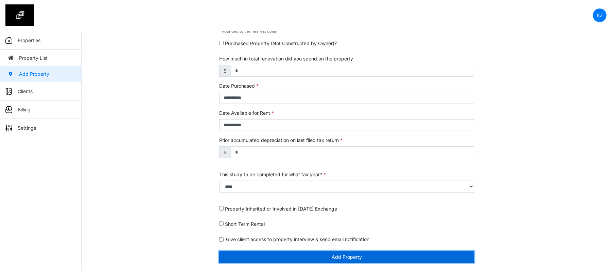
click at [274, 258] on button "Add Property" at bounding box center [346, 257] width 255 height 12
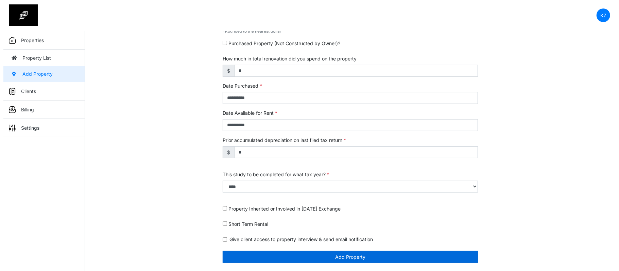
scroll to position [189, 0]
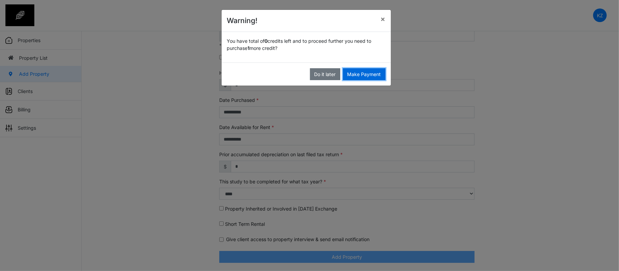
click at [360, 74] on button "Make Payment" at bounding box center [364, 74] width 43 height 12
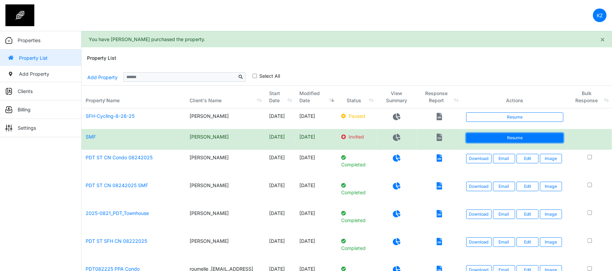
click at [486, 138] on link "Resume" at bounding box center [516, 138] width 98 height 10
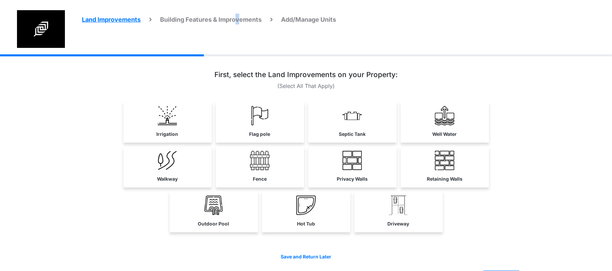
click at [239, 20] on span "Building Features & Improvements" at bounding box center [211, 19] width 102 height 7
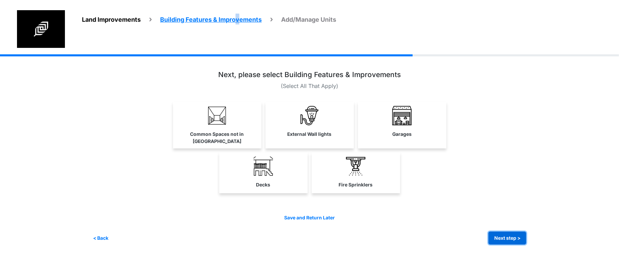
click at [497, 233] on button "Next step >" at bounding box center [508, 238] width 38 height 13
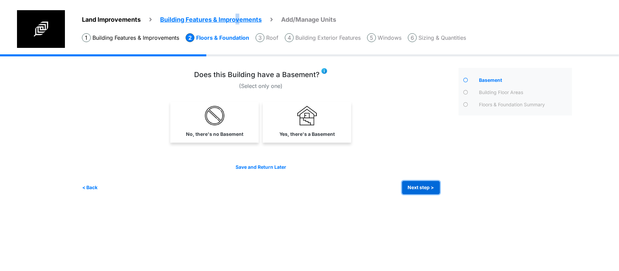
click at [431, 187] on button "Next step >" at bounding box center [421, 187] width 38 height 13
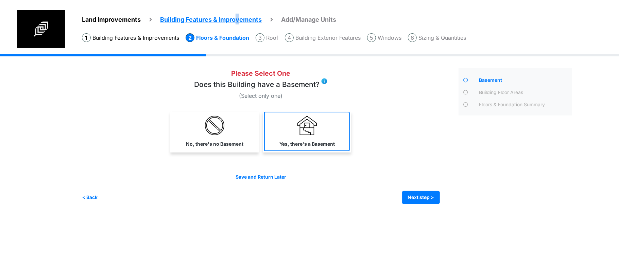
click at [300, 120] on img at bounding box center [307, 125] width 19 height 19
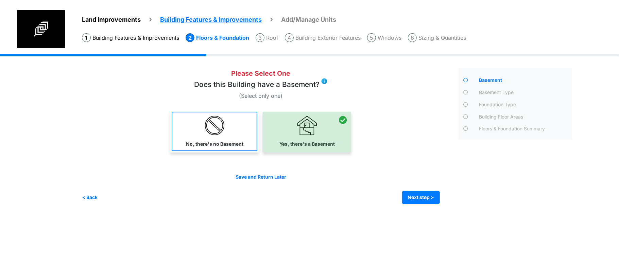
click at [239, 139] on link "No, there's no Basement" at bounding box center [215, 131] width 86 height 39
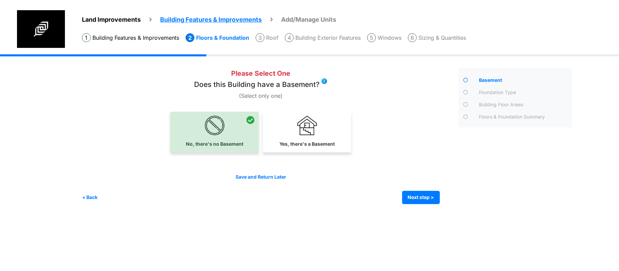
click at [383, 38] on li "Windows" at bounding box center [384, 37] width 34 height 9
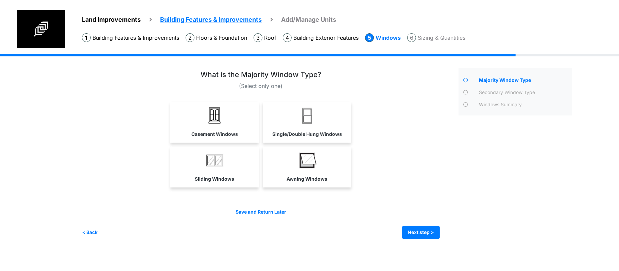
click at [410, 130] on div "Casement Windows" at bounding box center [261, 122] width 358 height 41
click at [120, 119] on div "Casement Windows" at bounding box center [261, 122] width 358 height 41
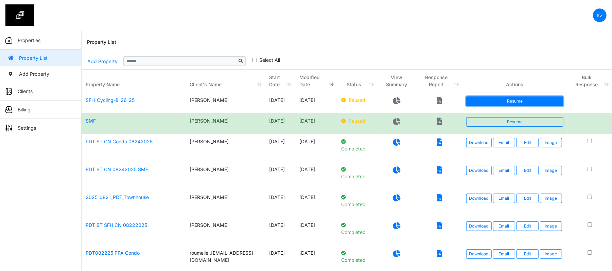
click at [479, 101] on link "Resume" at bounding box center [516, 102] width 98 height 10
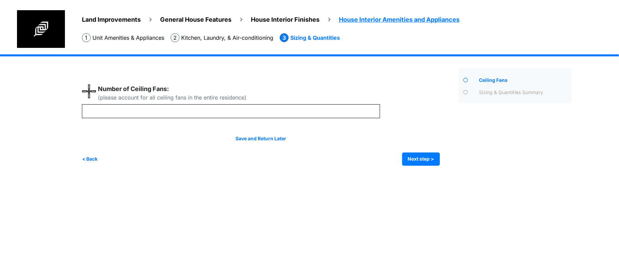
click at [197, 18] on span "General House Features" at bounding box center [195, 19] width 71 height 7
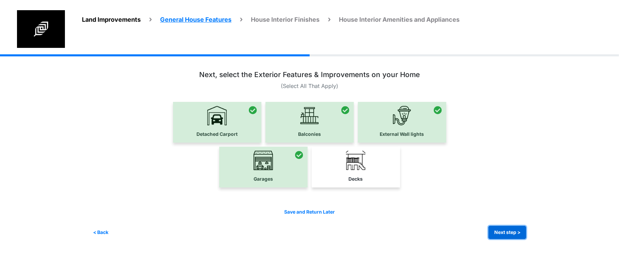
click at [511, 234] on button "Next step >" at bounding box center [508, 232] width 38 height 13
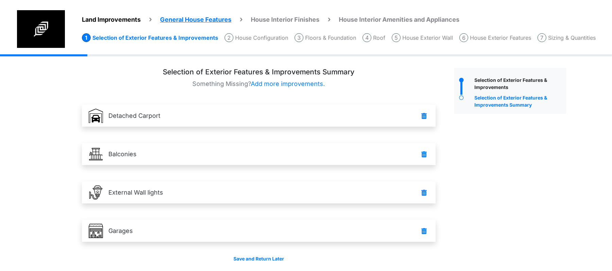
click at [261, 36] on li "House Configuration" at bounding box center [257, 37] width 64 height 9
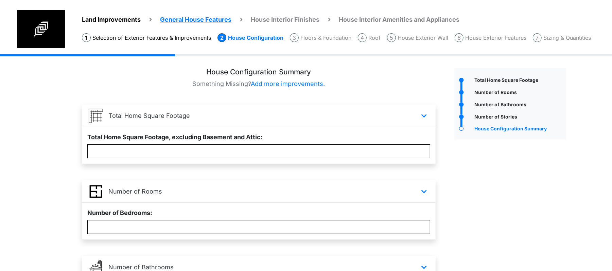
click at [181, 43] on div "Land Improvements General House Features House Interior Finishes House Interior…" at bounding box center [340, 32] width 544 height 44
click at [182, 37] on li "Selection of Exterior Features & Improvements" at bounding box center [146, 37] width 129 height 9
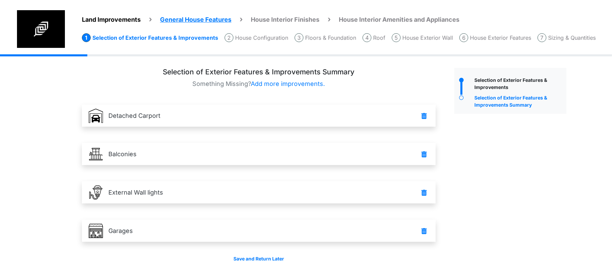
click at [212, 17] on span "General House Features" at bounding box center [195, 19] width 71 height 7
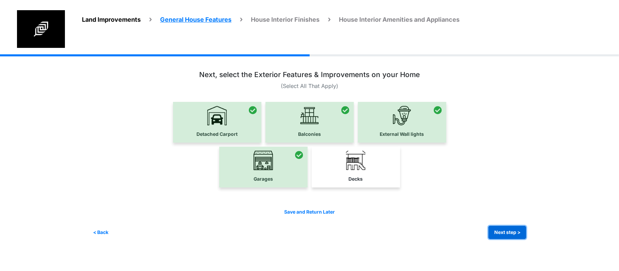
click at [517, 228] on button "Next step >" at bounding box center [508, 232] width 38 height 13
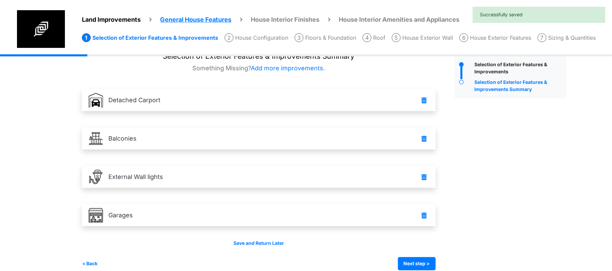
scroll to position [25, 0]
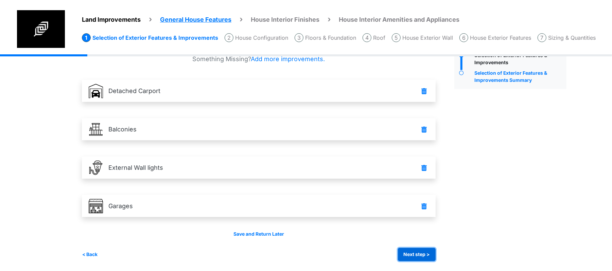
click at [415, 260] on button "Next step >" at bounding box center [417, 254] width 38 height 13
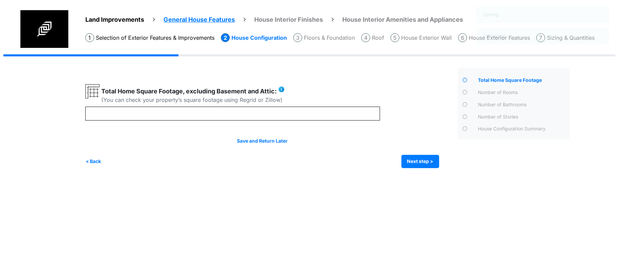
scroll to position [0, 0]
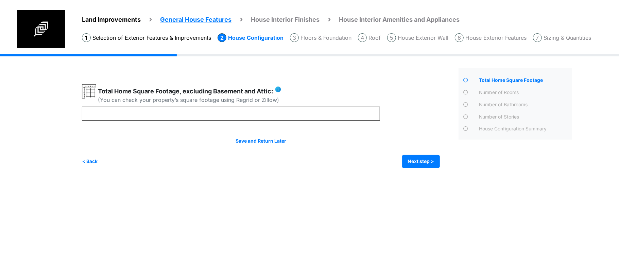
click at [527, 179] on html "Land Improvements General House Features House Interior Finishes House Interior…" at bounding box center [309, 89] width 619 height 179
click at [244, 179] on html "Land Improvements General House Features House Interior Finishes House Interior…" at bounding box center [309, 89] width 619 height 179
click at [331, 179] on html "Land Improvements General House Features House Interior Finishes House Interior…" at bounding box center [309, 89] width 619 height 179
click at [240, 179] on html "Land Improvements General House Features House Interior Finishes House Interior…" at bounding box center [309, 89] width 619 height 179
